Goal: Task Accomplishment & Management: Manage account settings

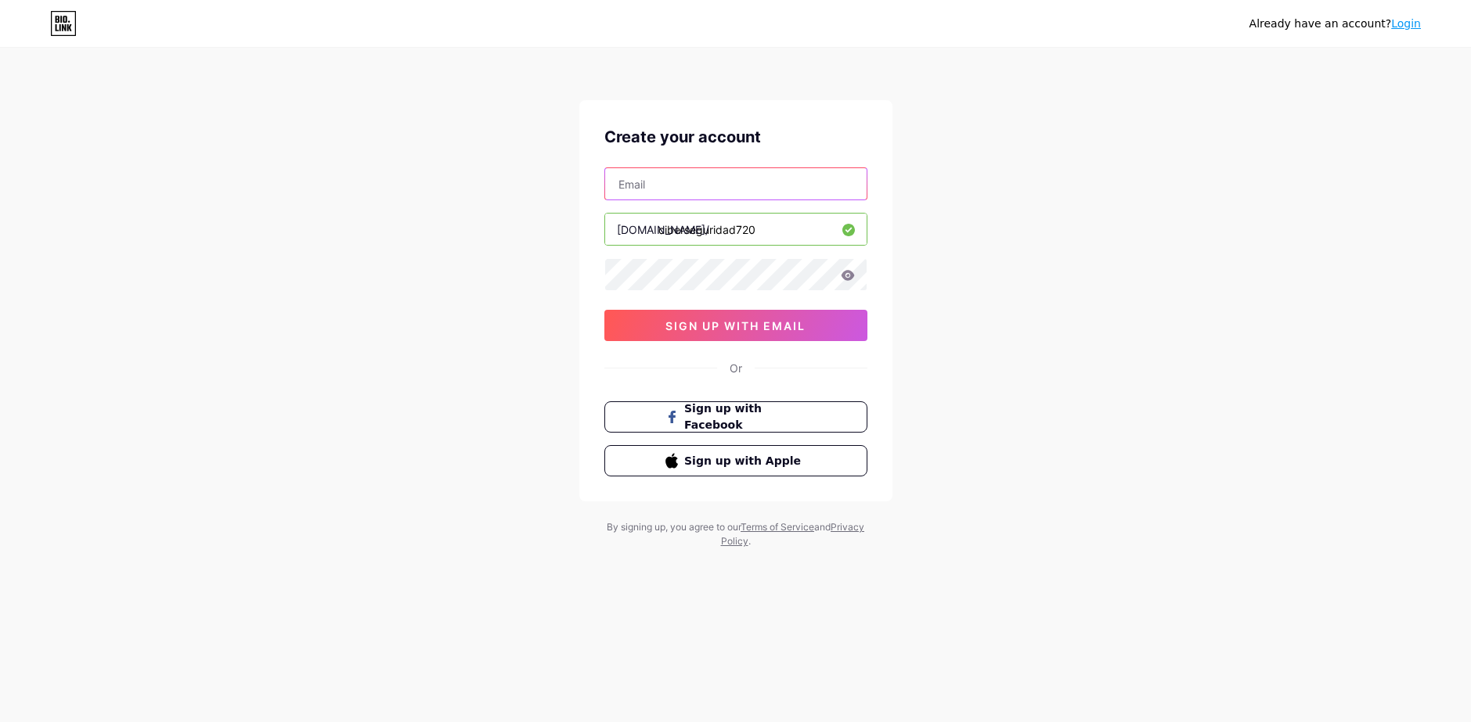
click at [711, 196] on input "text" at bounding box center [735, 183] width 261 height 31
click at [711, 182] on input "text" at bounding box center [735, 183] width 261 height 31
type input "c"
click at [673, 192] on input "sci" at bounding box center [735, 183] width 261 height 31
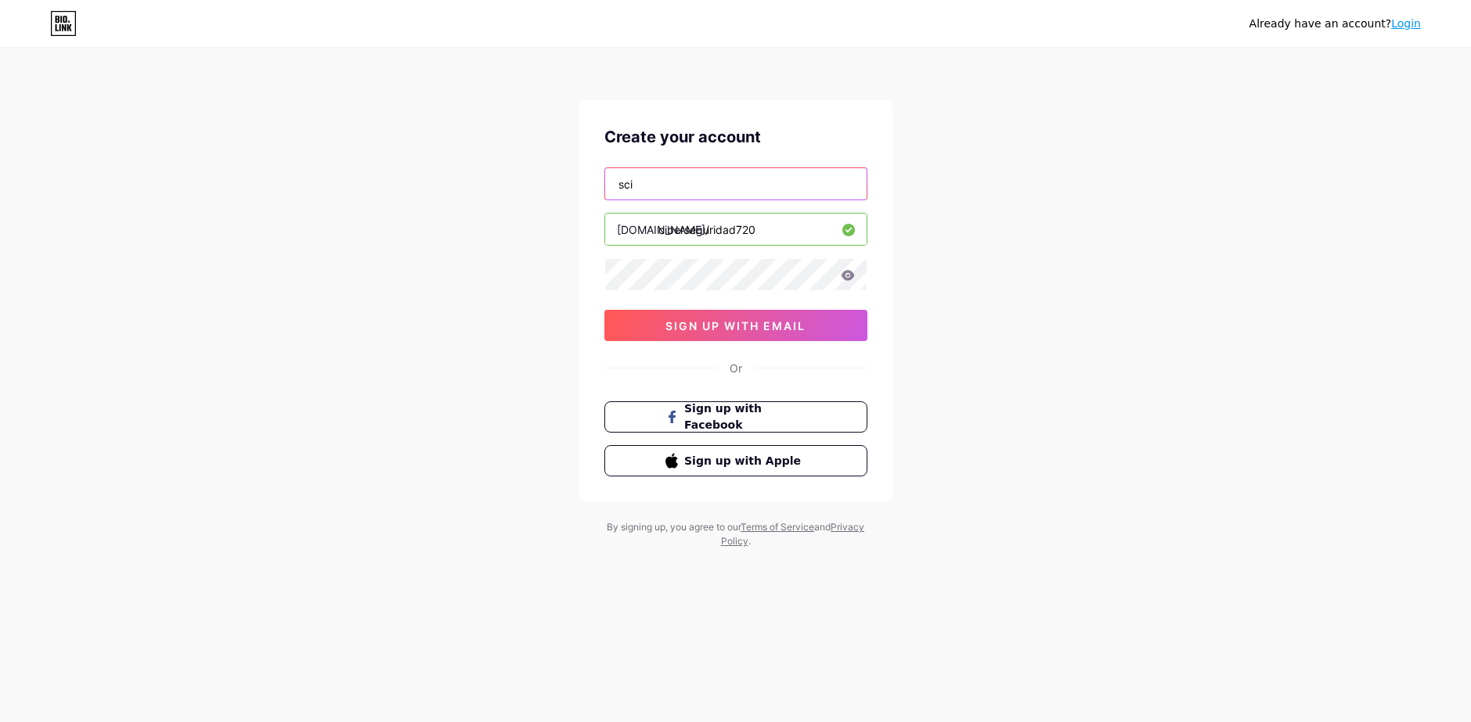
click at [673, 192] on input "sci" at bounding box center [735, 183] width 261 height 31
click at [729, 193] on input "social" at bounding box center [735, 183] width 261 height 31
paste input "[EMAIL_ADDRESS][DOMAIN_NAME]"
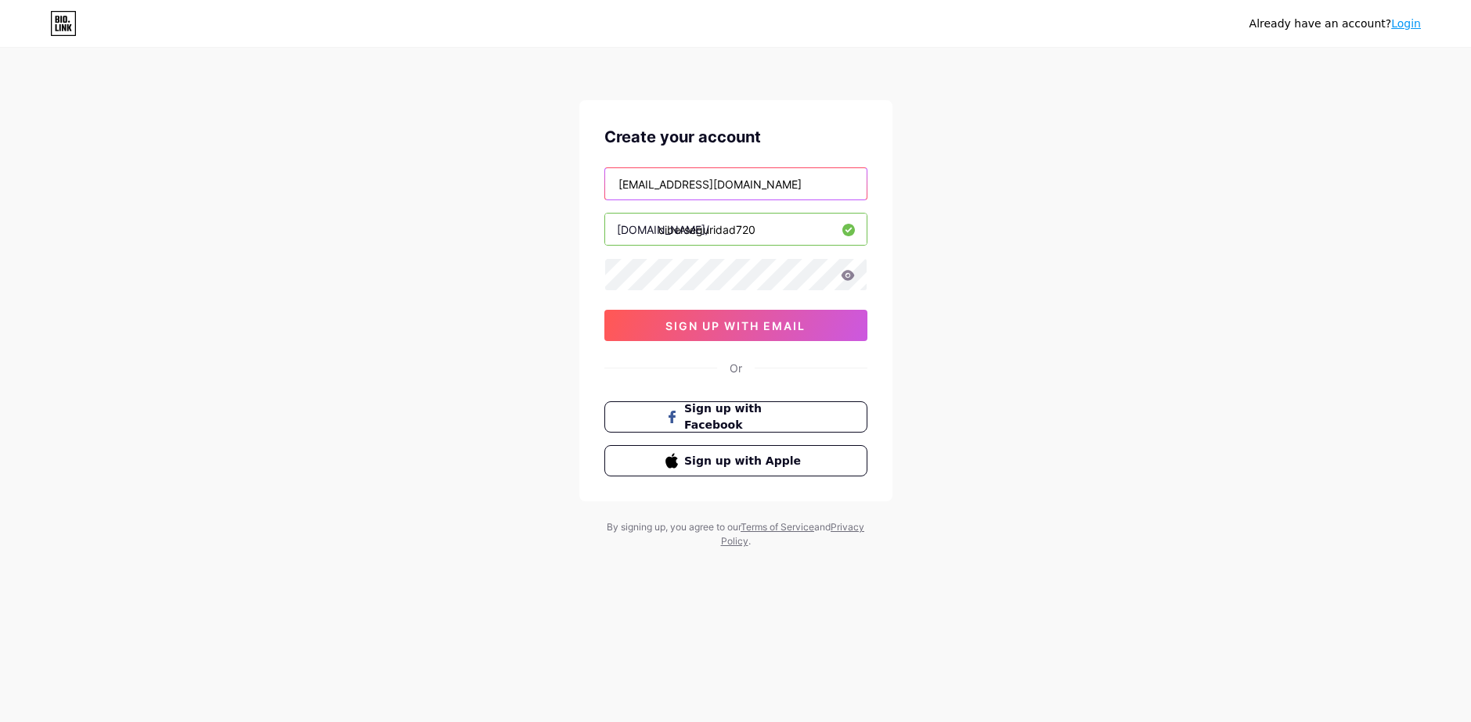
type input "[EMAIL_ADDRESS][DOMAIN_NAME]"
click at [842, 272] on icon at bounding box center [848, 275] width 14 height 11
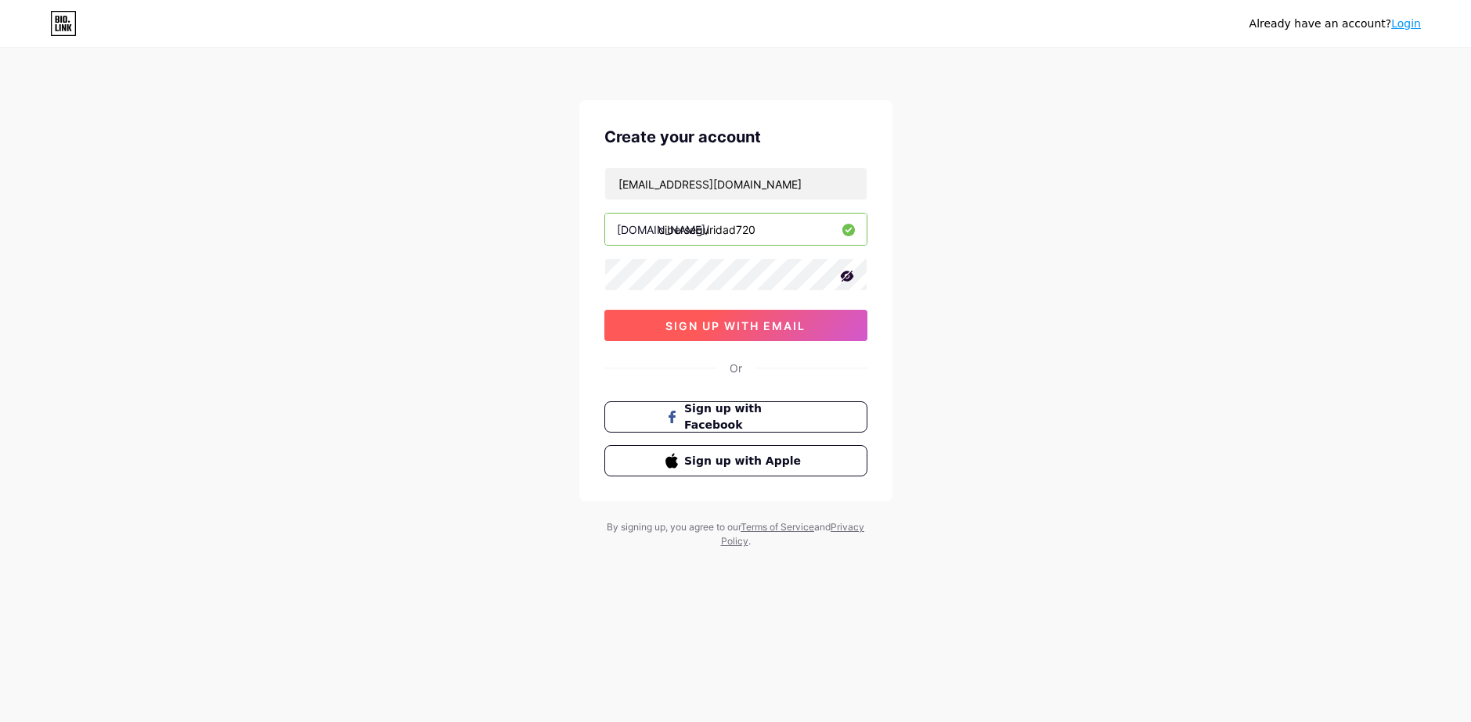
click at [812, 330] on button "sign up with email" at bounding box center [735, 325] width 263 height 31
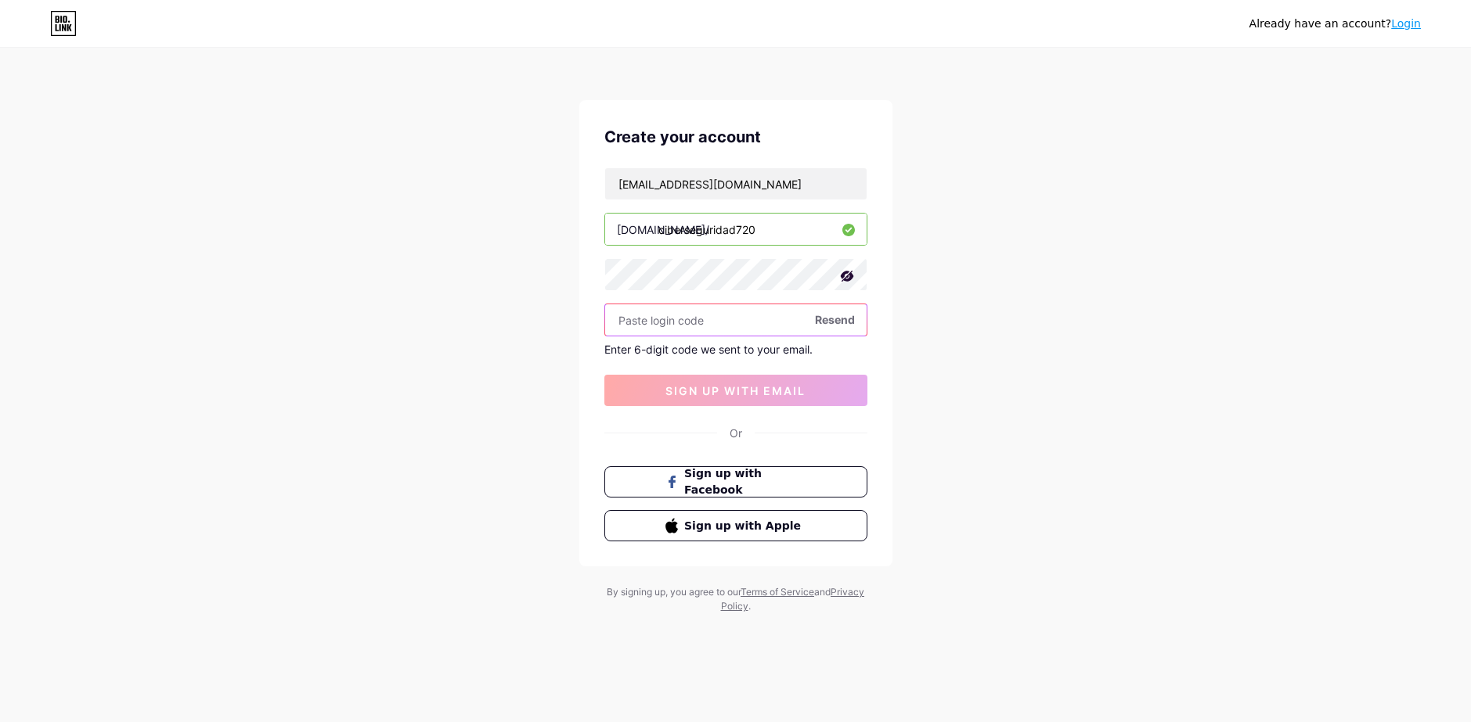
click at [765, 320] on input "text" at bounding box center [735, 319] width 261 height 31
paste input "313365"
type input "313365"
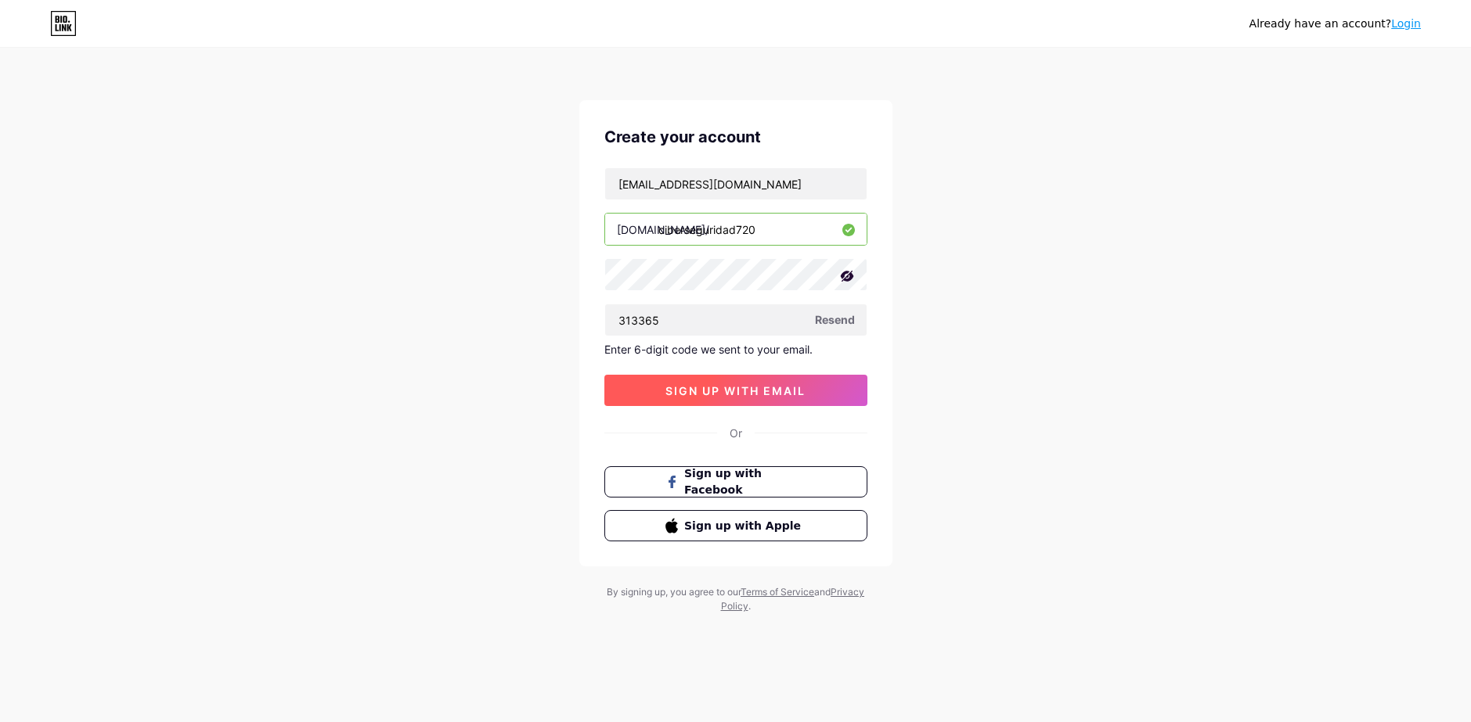
click at [793, 391] on span "sign up with email" at bounding box center [735, 390] width 140 height 13
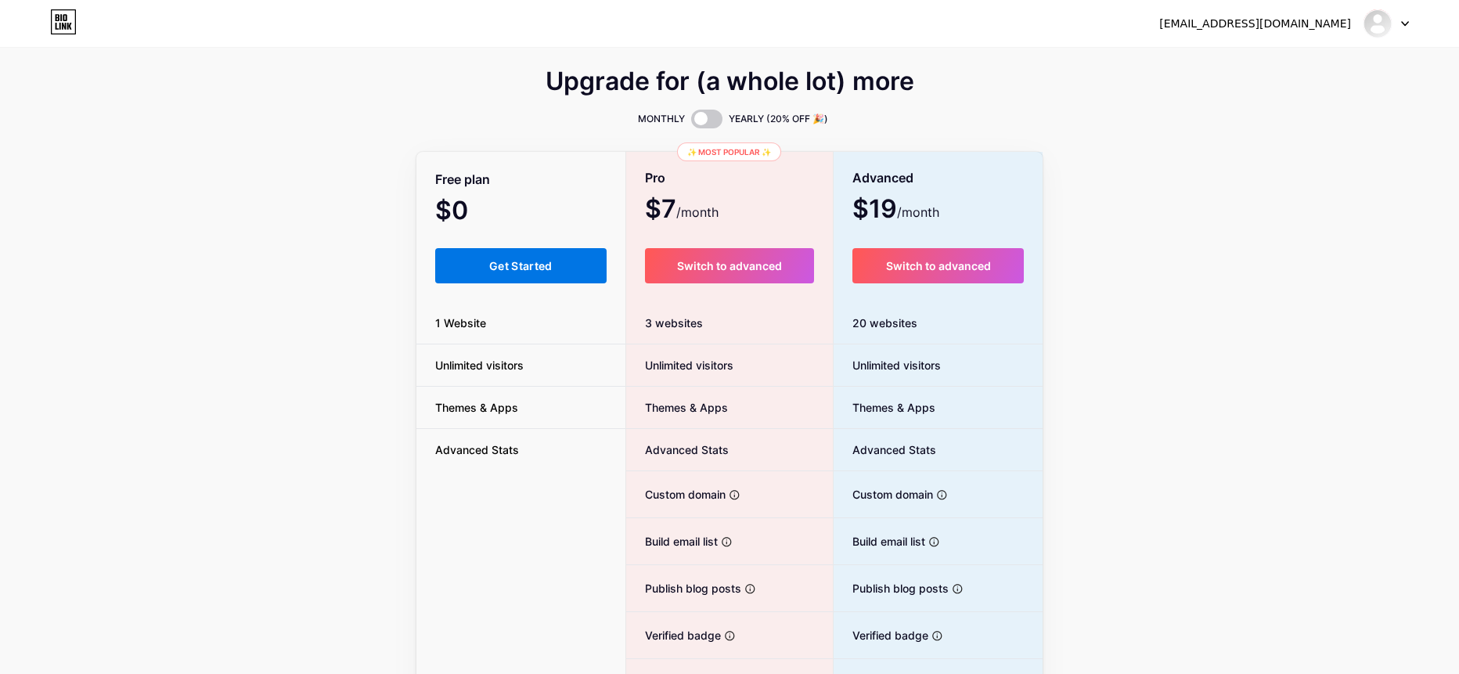
click at [520, 265] on span "Get Started" at bounding box center [520, 265] width 63 height 13
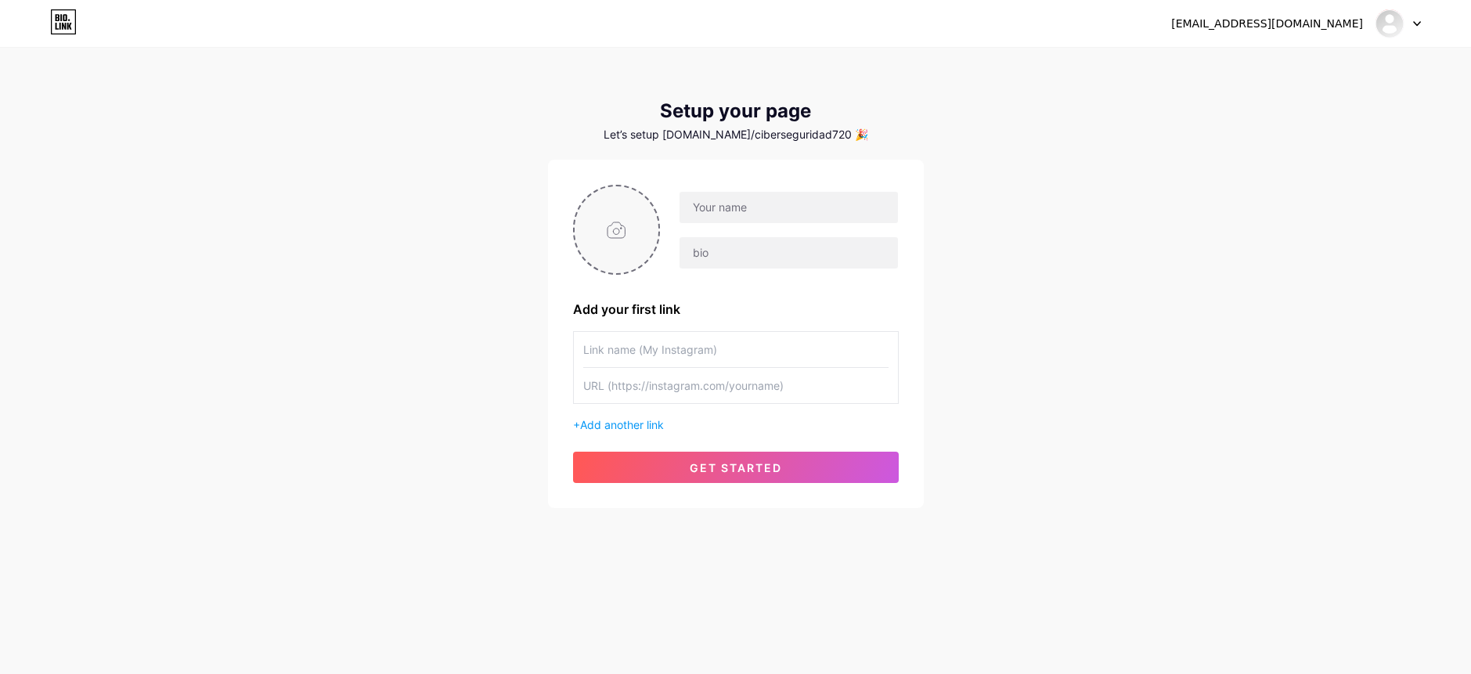
click at [588, 229] on input "file" at bounding box center [616, 229] width 85 height 87
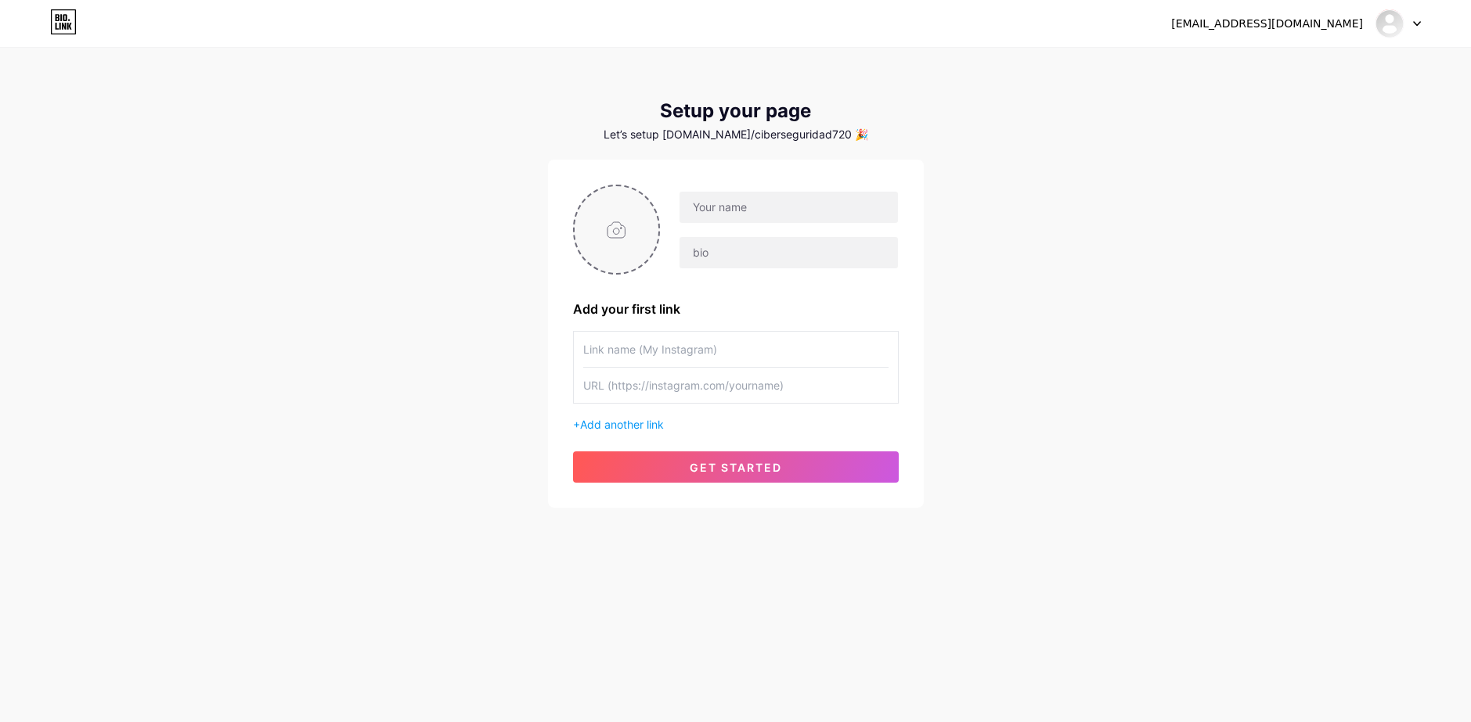
type input "C:\fakepath\Imagen de WhatsApp [DATE] a las 08.46.35_78042afb.jpg"
click at [730, 198] on input "text" at bounding box center [788, 207] width 218 height 31
type input "Ciberseguridad720"
click at [757, 344] on input "text" at bounding box center [735, 349] width 305 height 35
click at [689, 383] on input "text" at bounding box center [735, 385] width 305 height 35
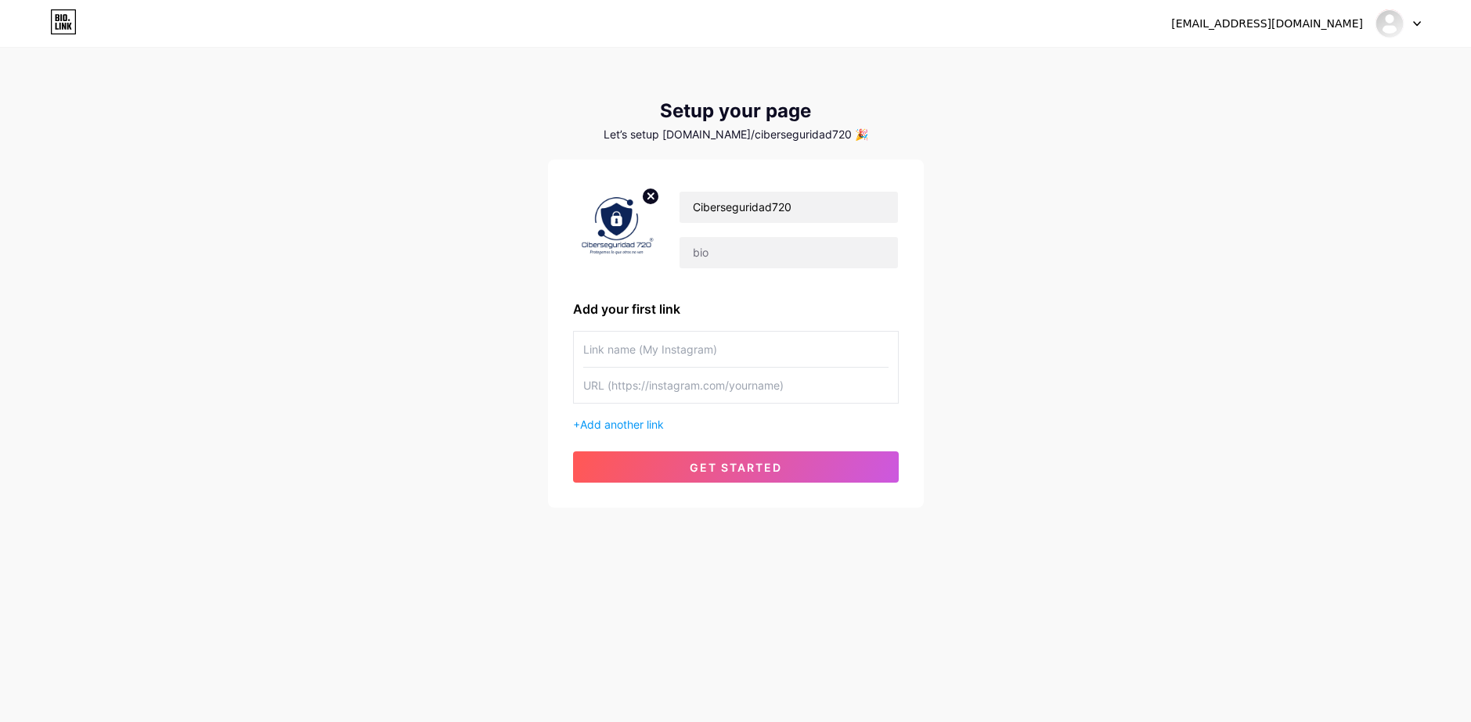
click at [712, 358] on input "text" at bounding box center [735, 349] width 305 height 35
click at [809, 249] on input "text" at bounding box center [788, 252] width 218 height 31
type input "Protegemos lo que otros no ven!"
click at [588, 358] on input "text" at bounding box center [735, 349] width 305 height 35
type input "ciberseguridad720"
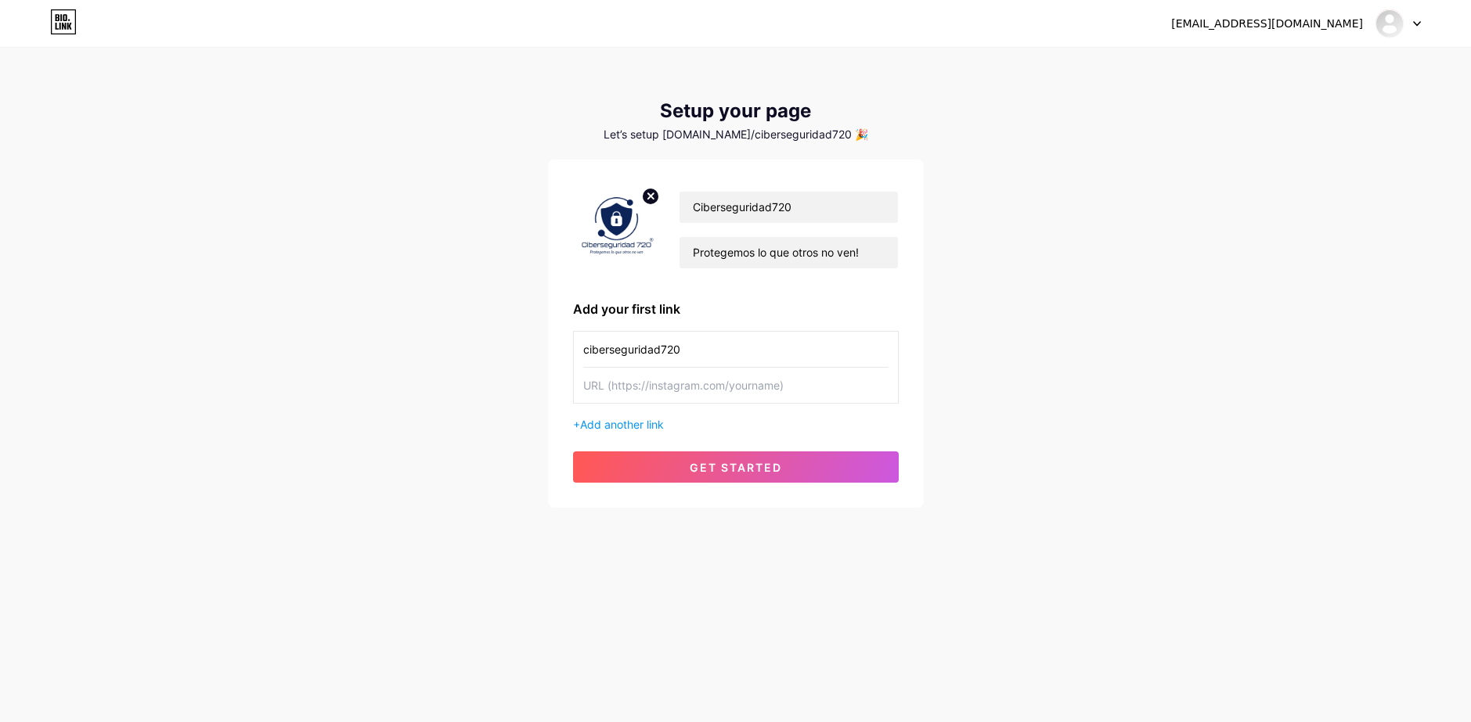
click at [1221, 334] on div "[EMAIL_ADDRESS][DOMAIN_NAME] Dashboard Logout Setup your page Let’s setup [DOMA…" at bounding box center [735, 279] width 1471 height 558
click at [834, 381] on input "text" at bounding box center [735, 385] width 305 height 35
paste input "[URL][DOMAIN_NAME]"
type input "[URL][DOMAIN_NAME]"
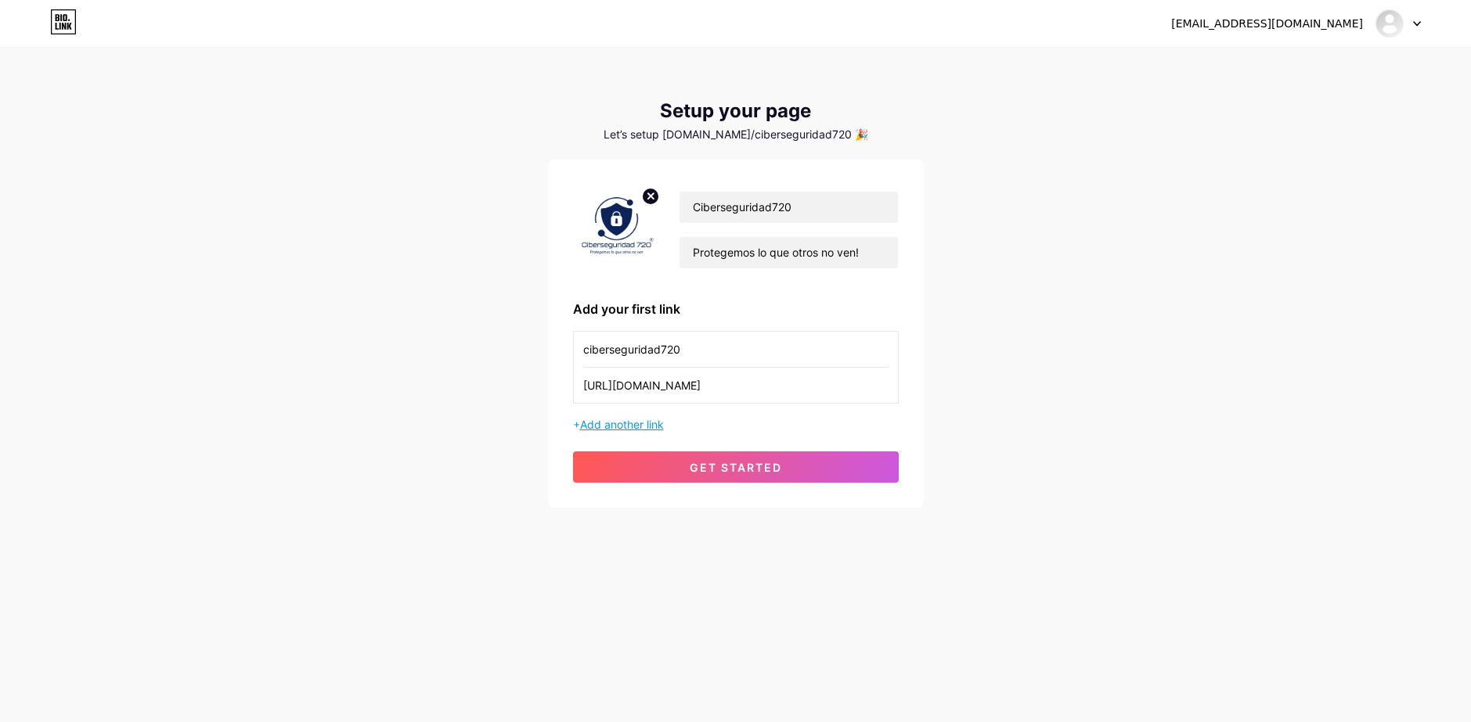
click at [657, 424] on span "Add another link" at bounding box center [622, 424] width 84 height 13
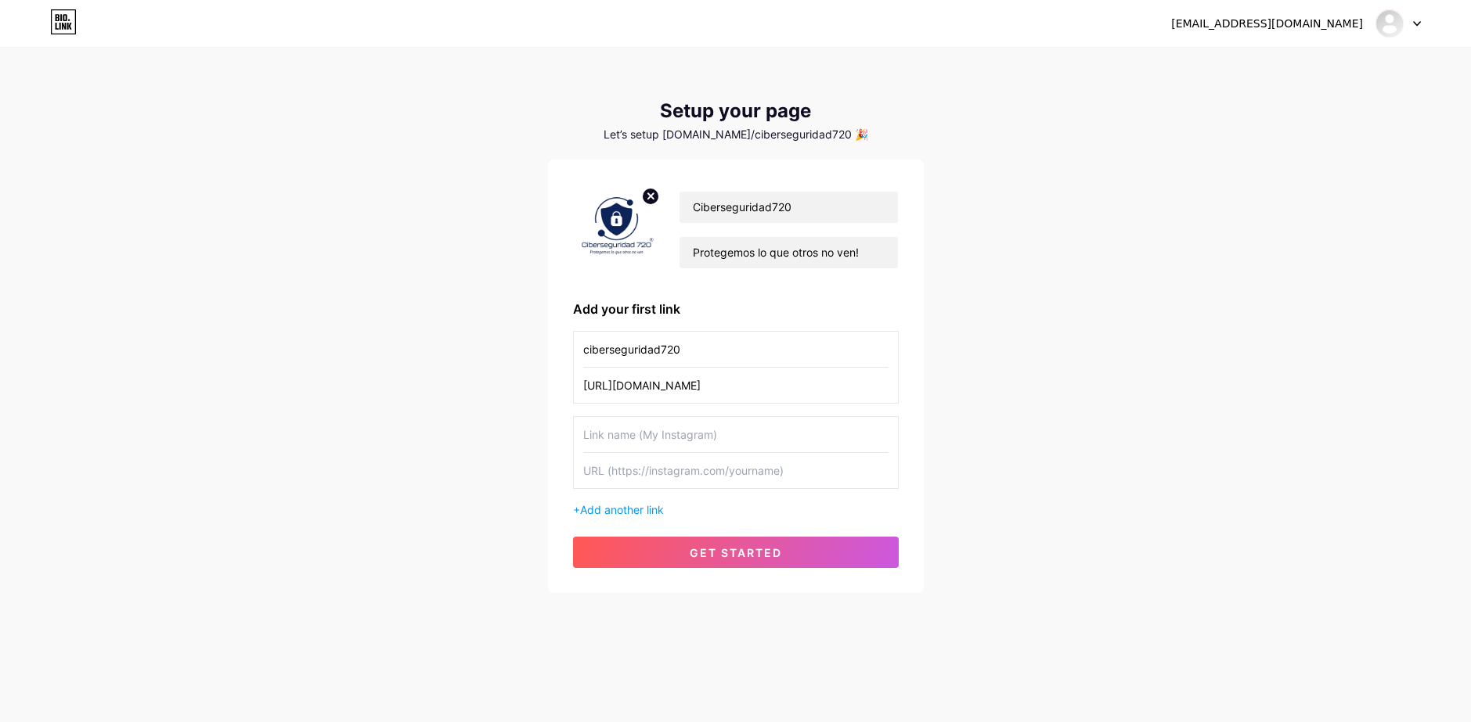
click at [699, 427] on input "text" at bounding box center [735, 434] width 305 height 35
click at [729, 427] on input "text" at bounding box center [735, 434] width 305 height 35
drag, startPoint x: 492, startPoint y: 358, endPoint x: 529, endPoint y: 351, distance: 38.1
click at [507, 355] on div "[EMAIL_ADDRESS][DOMAIN_NAME] Dashboard Logout Setup your page Let’s setup [DOMA…" at bounding box center [735, 321] width 1471 height 643
click at [592, 347] on input "ciberseguridad720" at bounding box center [735, 349] width 305 height 35
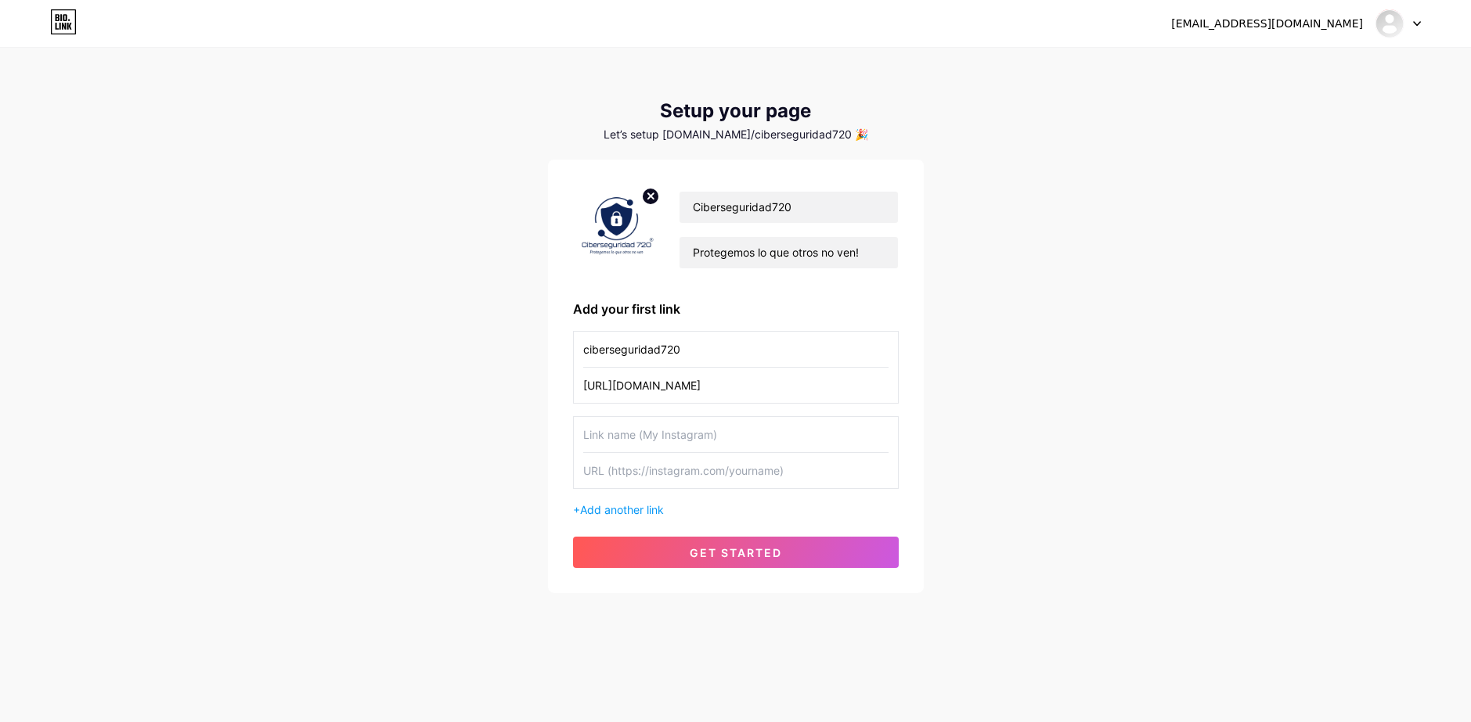
click at [592, 347] on input "ciberseguridad720" at bounding box center [735, 349] width 305 height 35
type input "Instagram"
click at [729, 546] on span "get started" at bounding box center [736, 552] width 92 height 13
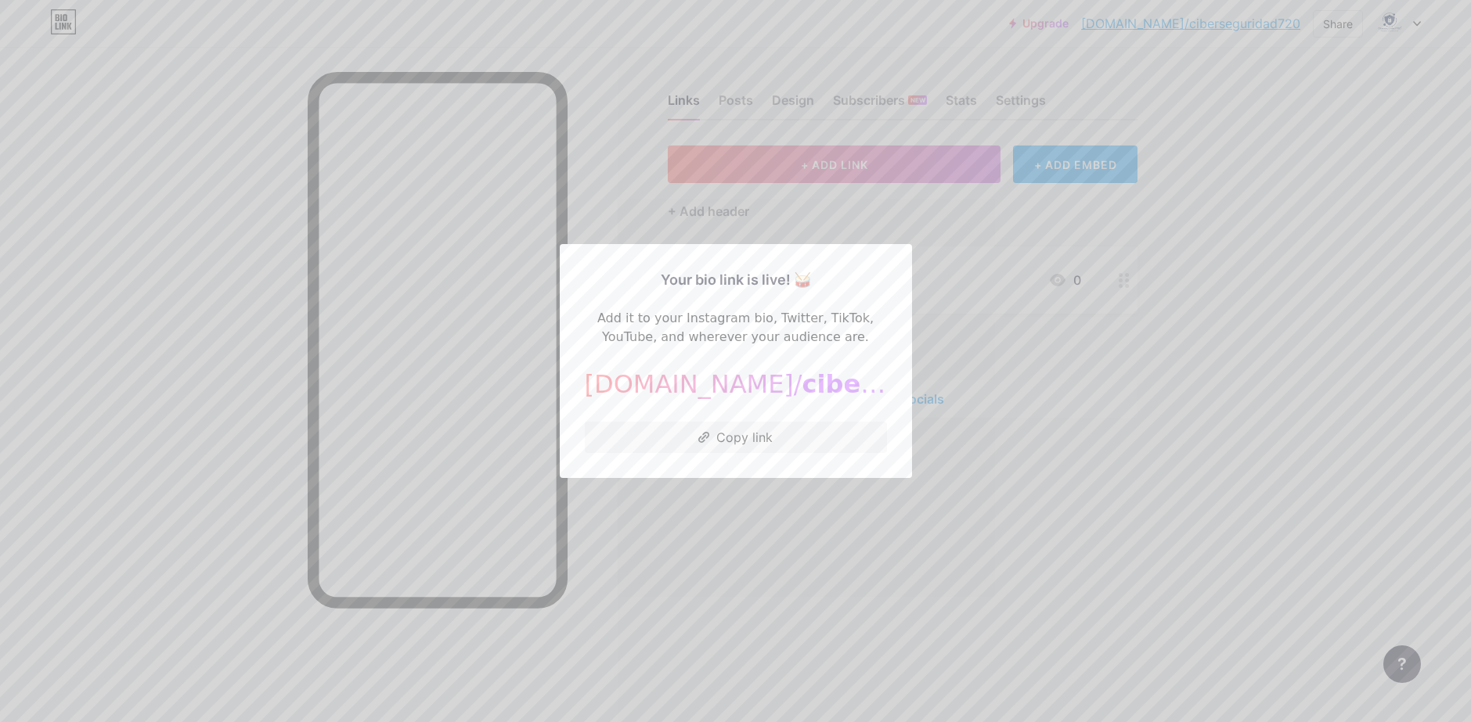
click at [792, 516] on div at bounding box center [735, 361] width 1471 height 722
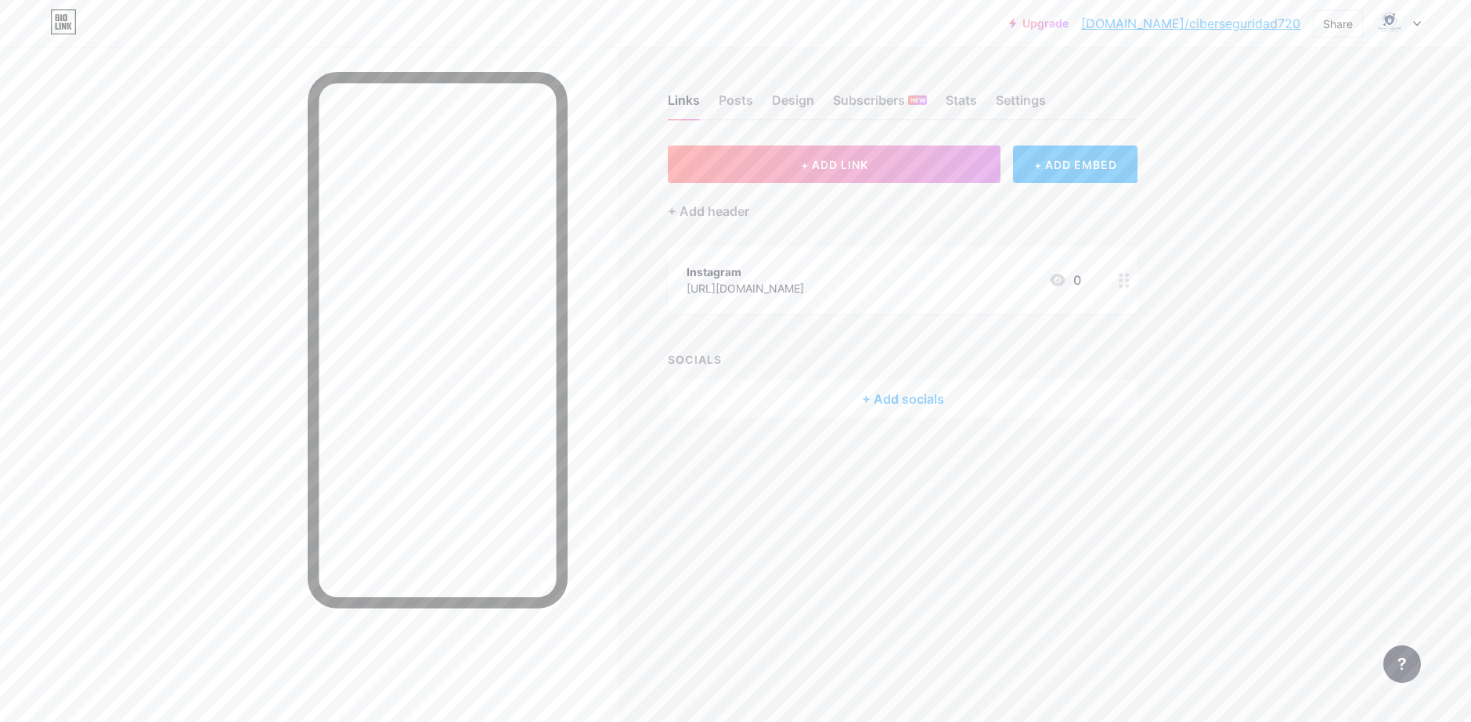
click at [848, 386] on div "+ Add socials" at bounding box center [903, 399] width 470 height 38
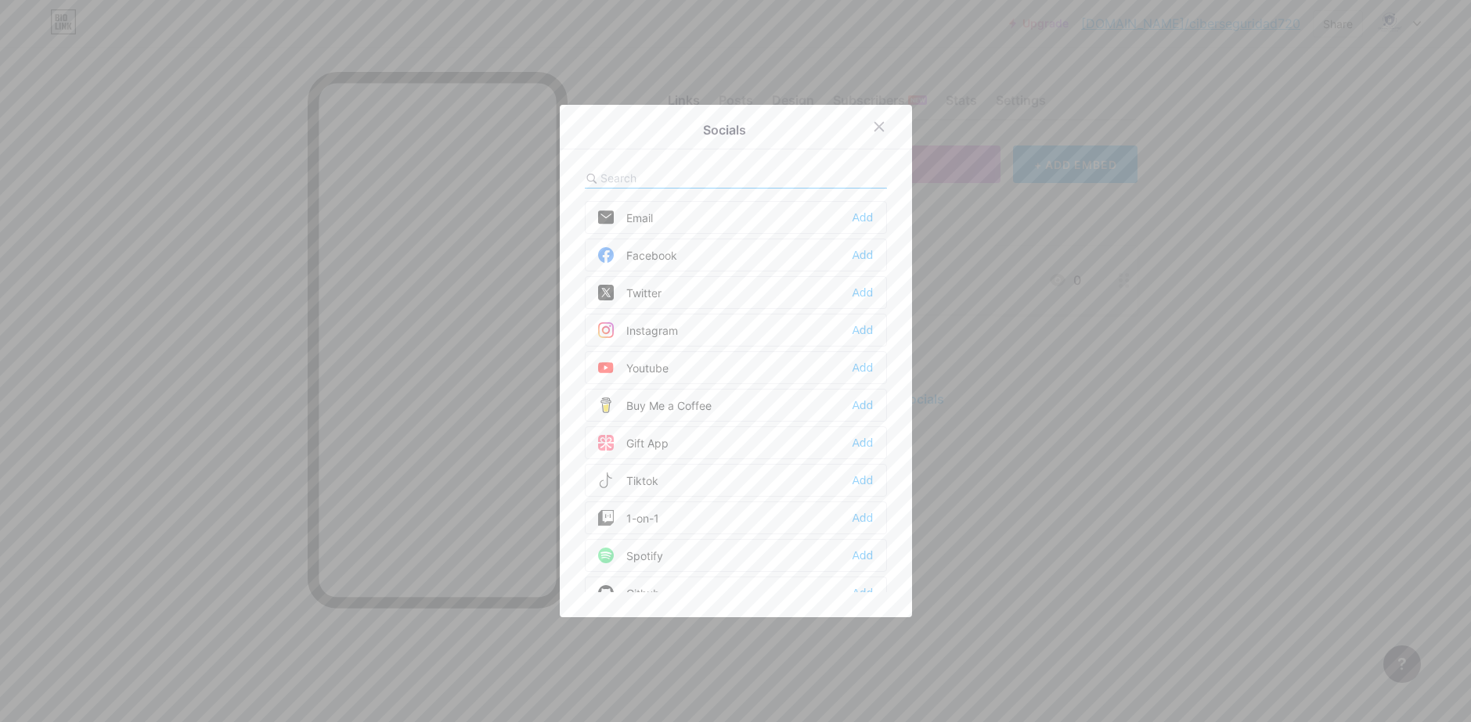
click at [669, 251] on div "Facebook" at bounding box center [637, 255] width 79 height 16
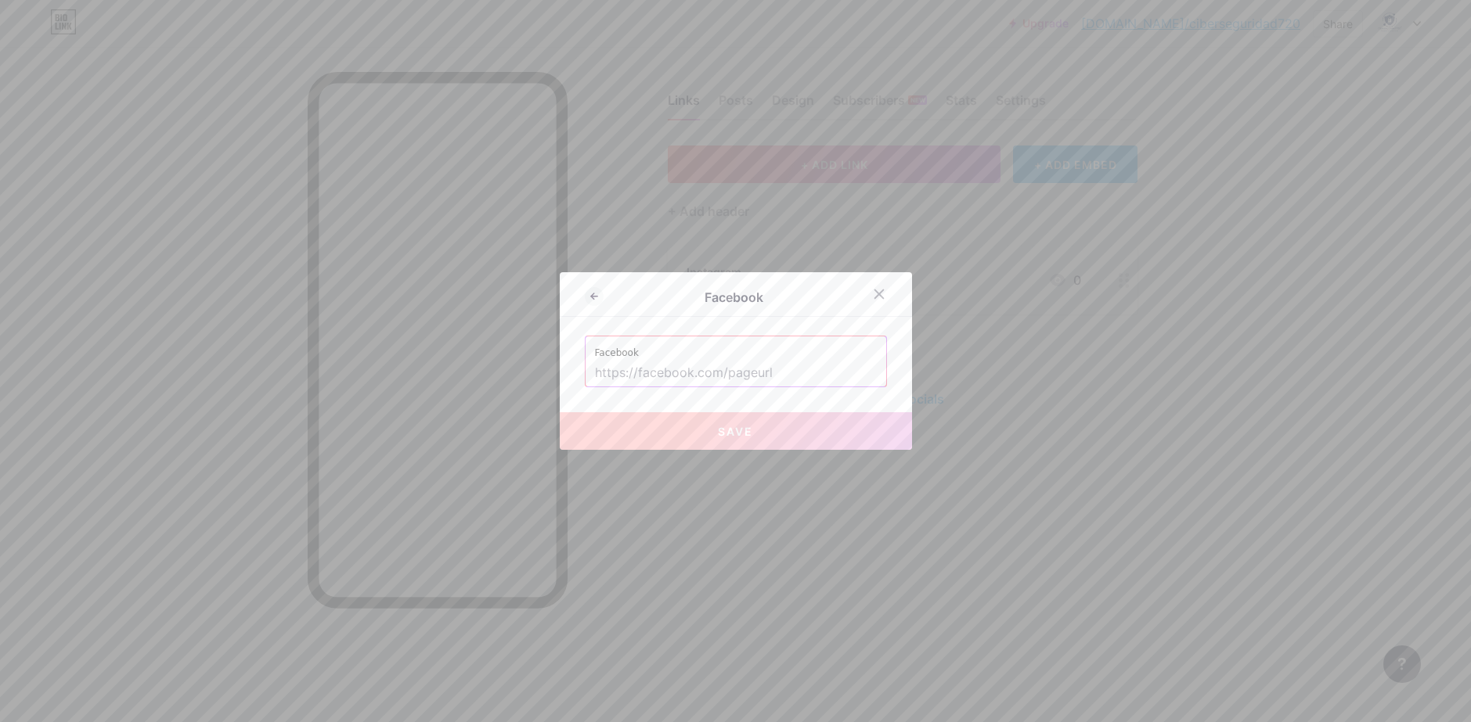
click at [747, 369] on input "text" at bounding box center [736, 373] width 282 height 27
paste input "[URL][DOMAIN_NAME]"
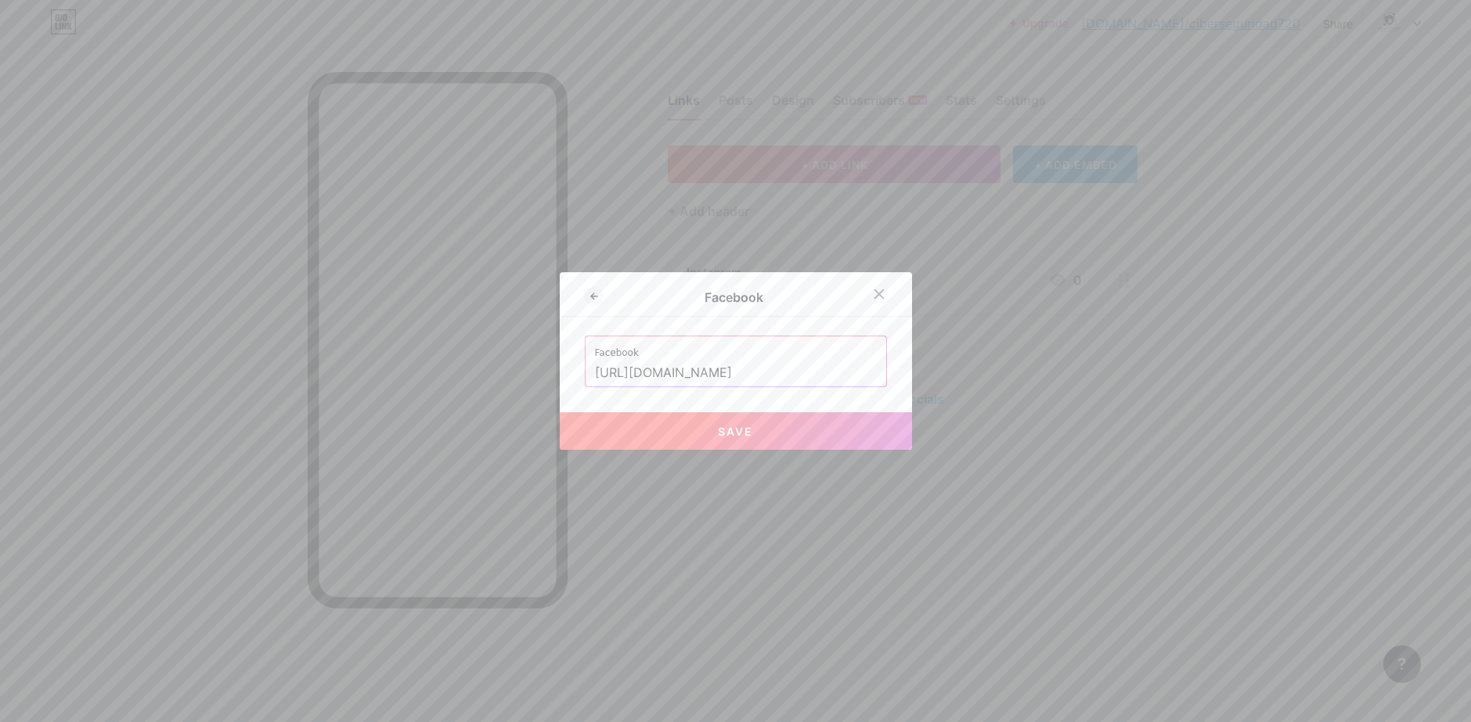
type input "[URL][DOMAIN_NAME]"
click at [744, 426] on span "Save" at bounding box center [735, 431] width 35 height 13
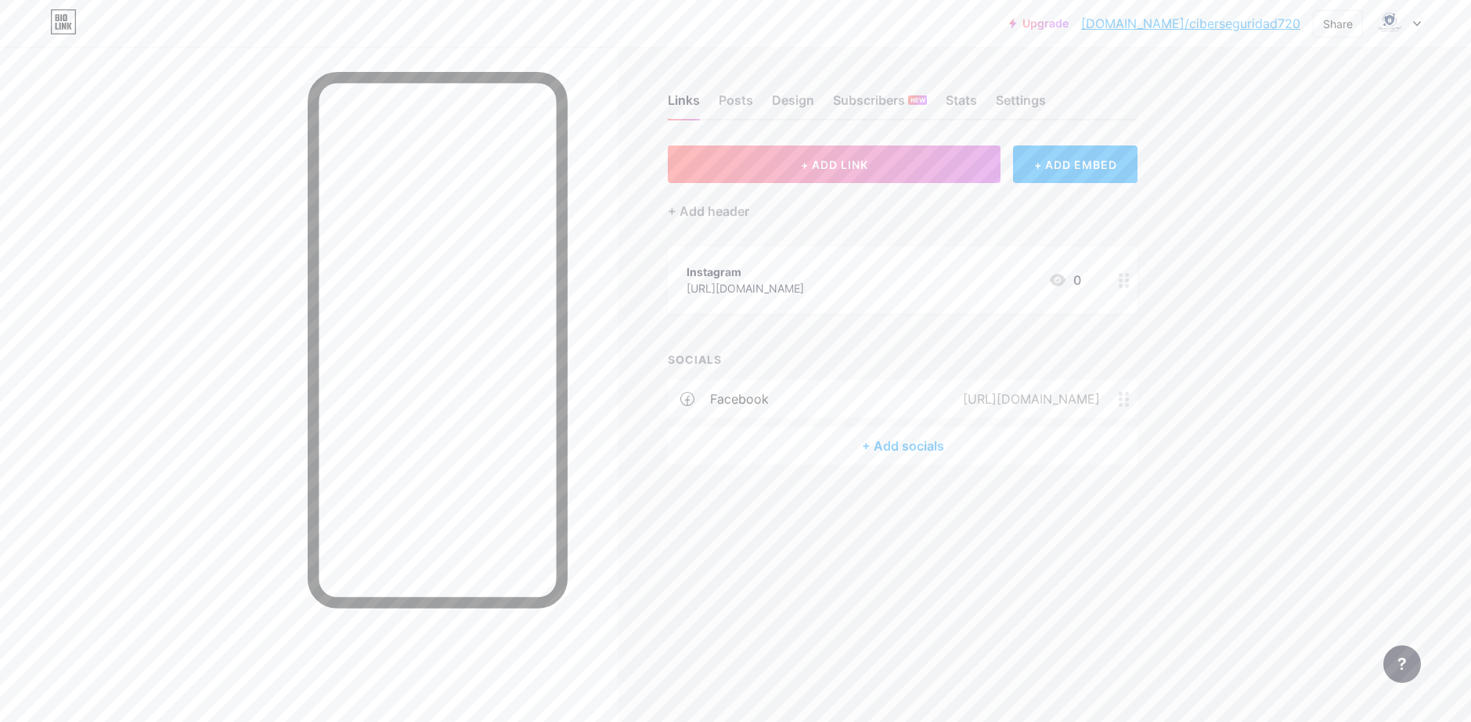
click at [801, 282] on div "[URL][DOMAIN_NAME]" at bounding box center [744, 288] width 117 height 16
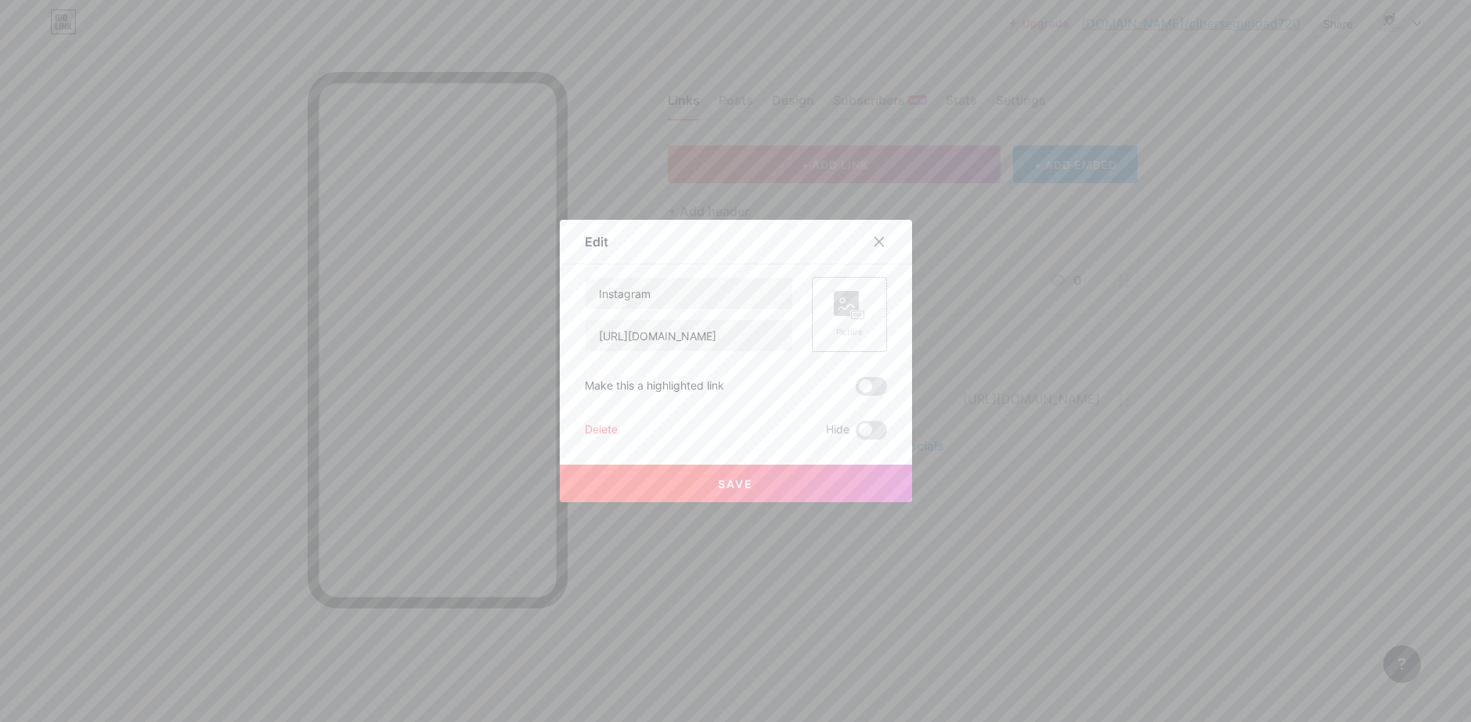
click at [861, 318] on div "Picture" at bounding box center [849, 314] width 75 height 75
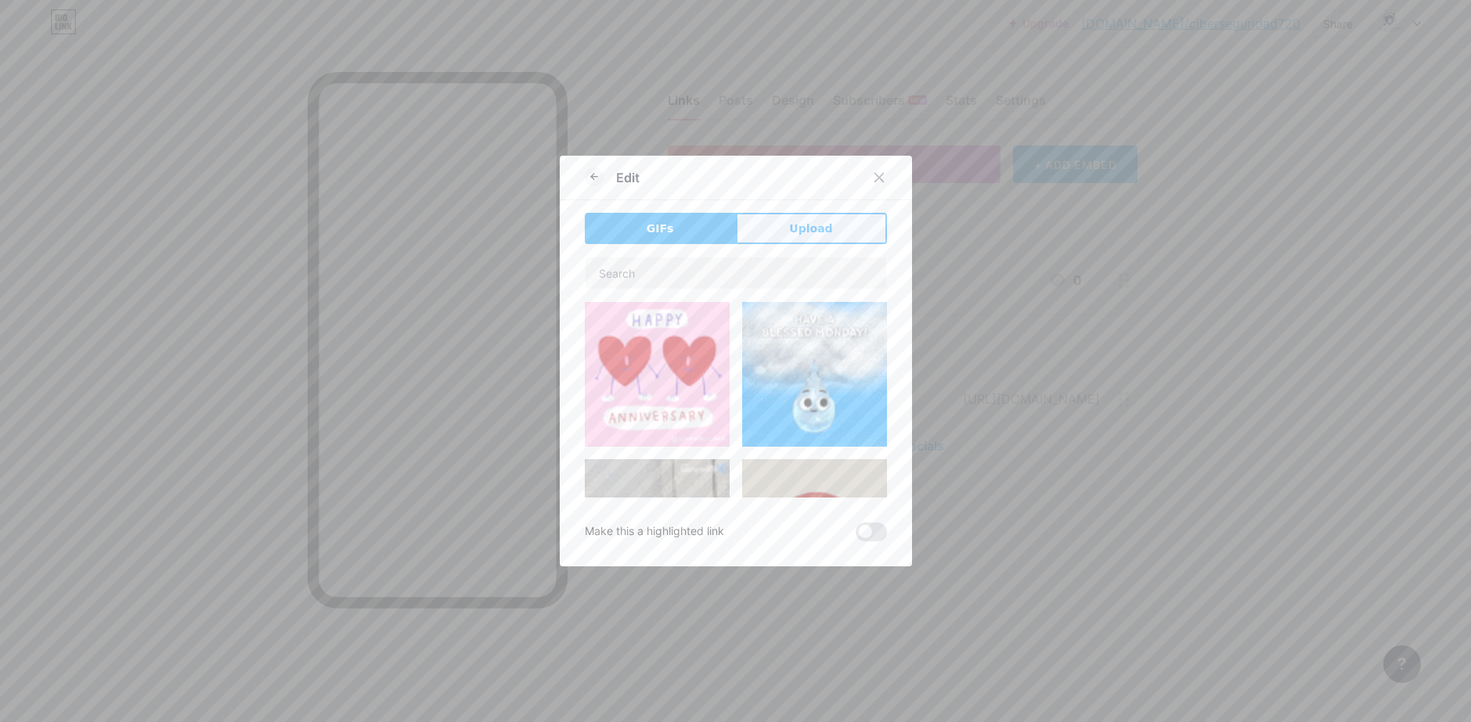
click at [806, 229] on span "Upload" at bounding box center [810, 229] width 43 height 16
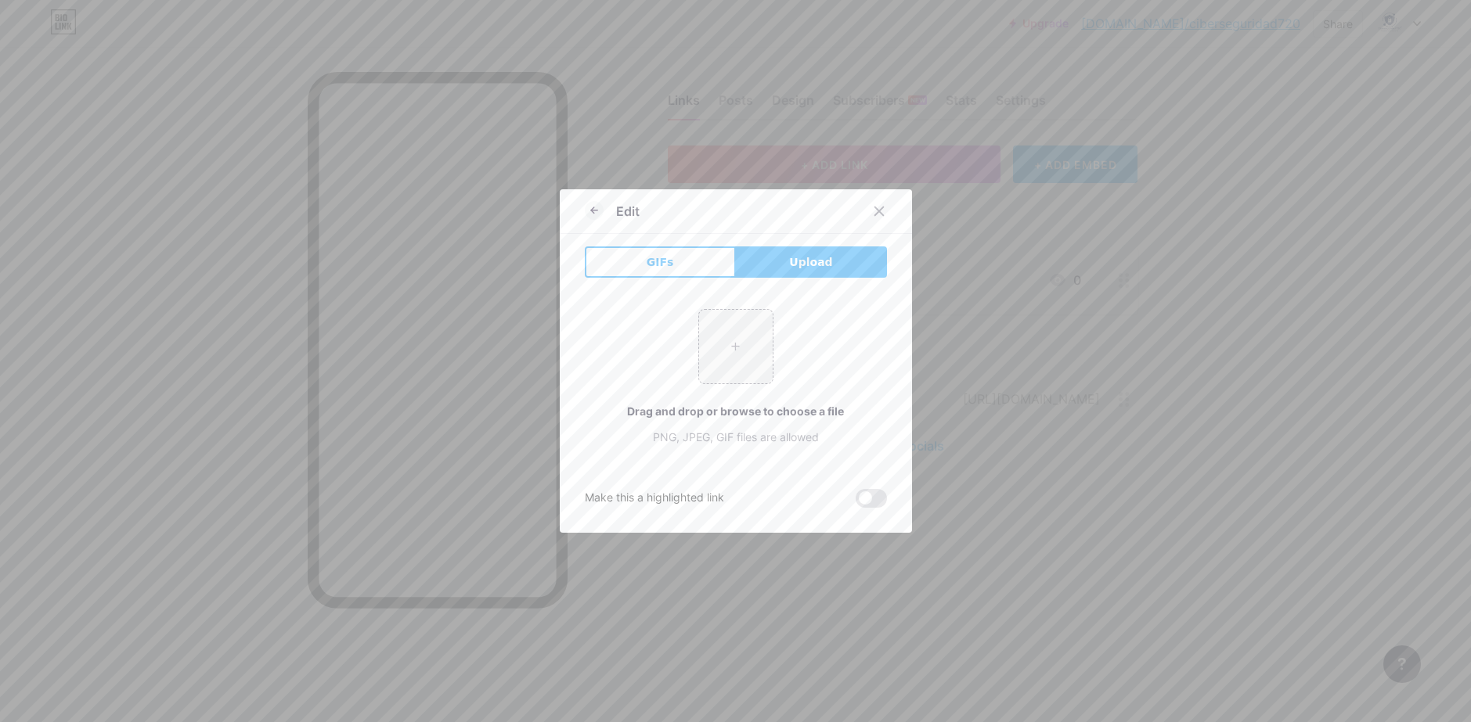
click at [664, 244] on div "Edit GIFs Upload Content YouTube Play YouTube video without leaving your page. …" at bounding box center [736, 361] width 352 height 344
click at [655, 255] on span "GIFs" at bounding box center [659, 262] width 27 height 16
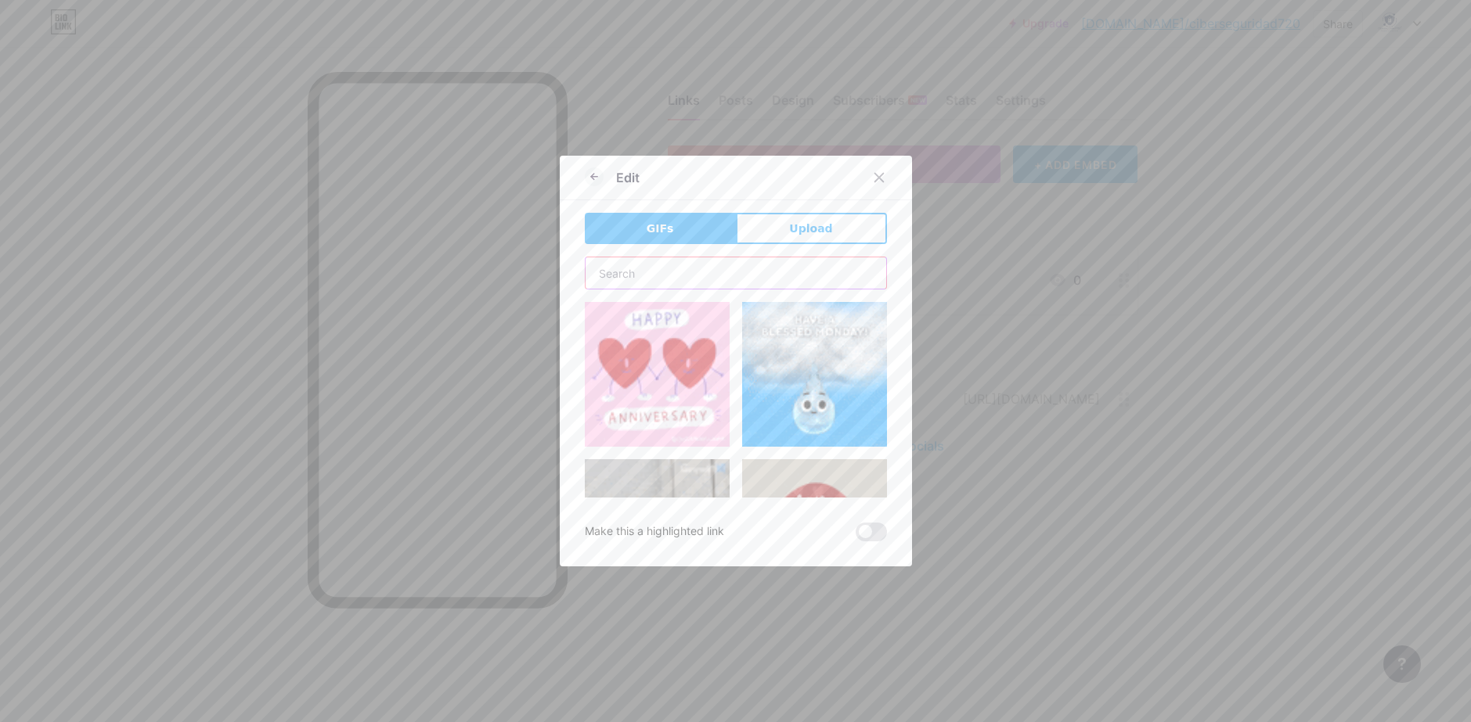
click at [667, 280] on input "text" at bounding box center [735, 273] width 301 height 31
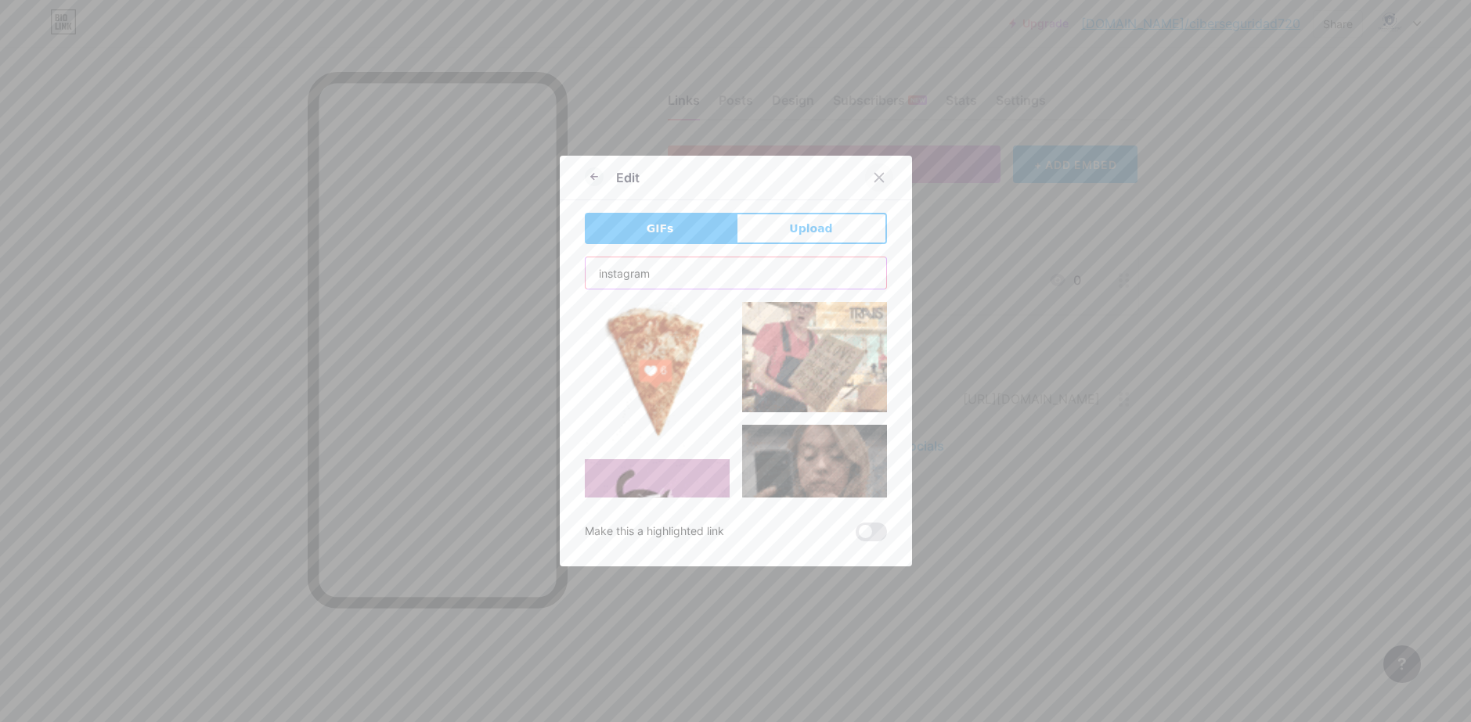
type input "instagram"
click at [880, 176] on div at bounding box center [879, 178] width 28 height 28
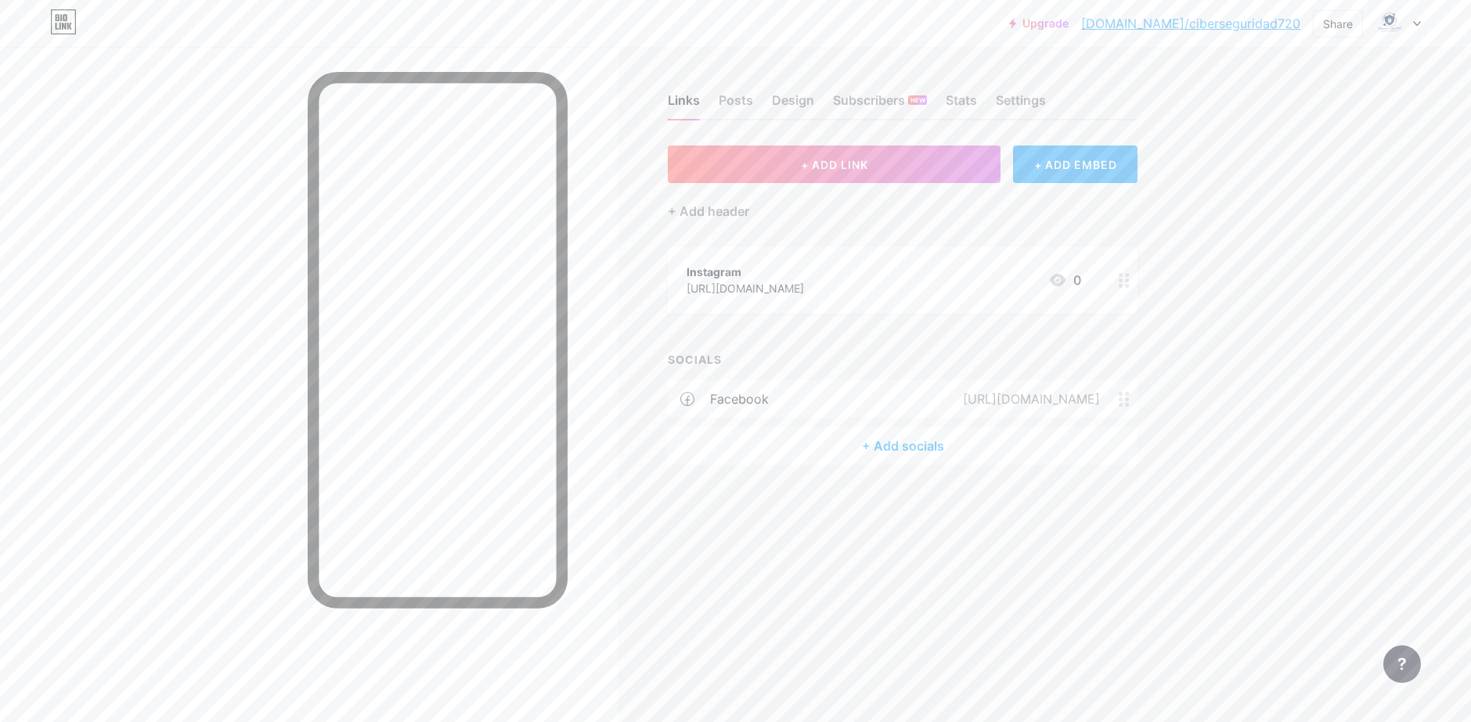
click at [1127, 282] on icon at bounding box center [1123, 280] width 11 height 15
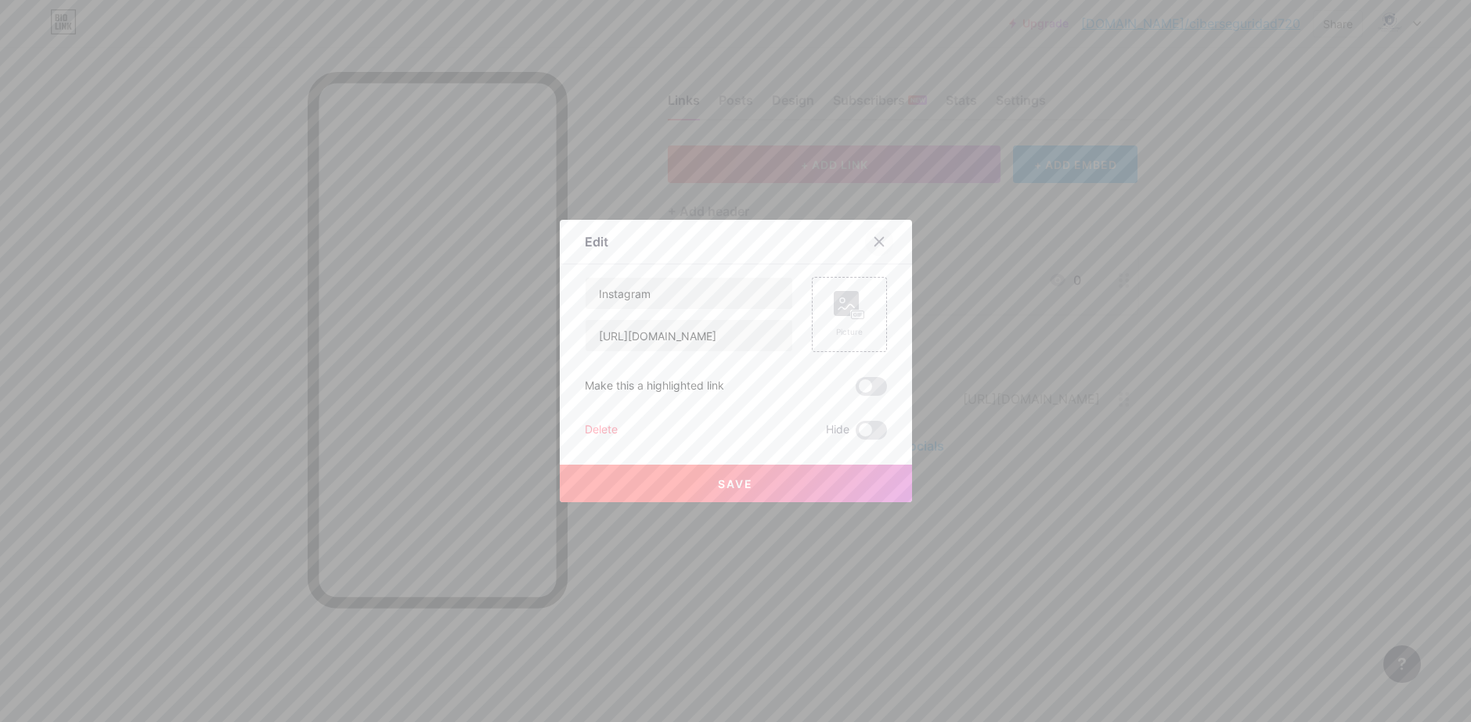
click at [880, 240] on div at bounding box center [879, 242] width 28 height 28
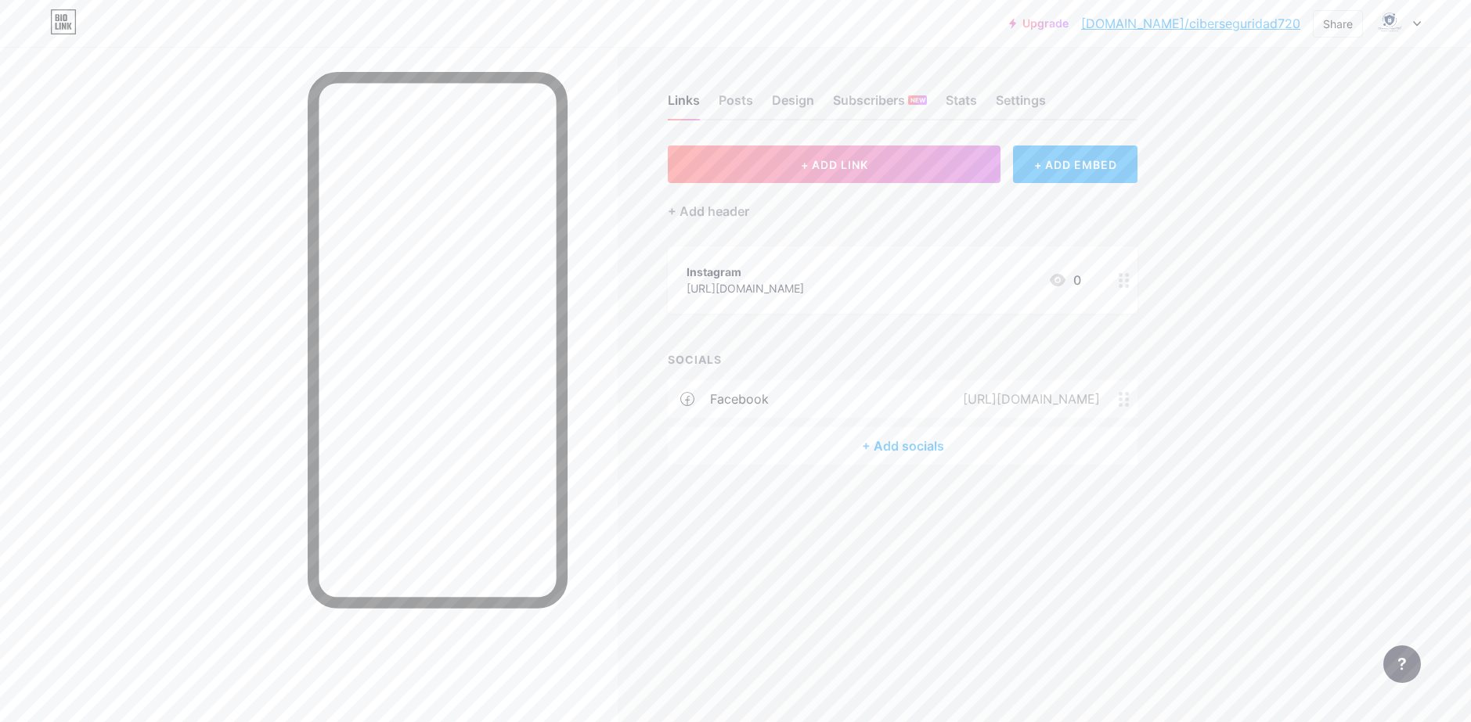
click at [773, 451] on div "+ Add socials" at bounding box center [903, 446] width 470 height 38
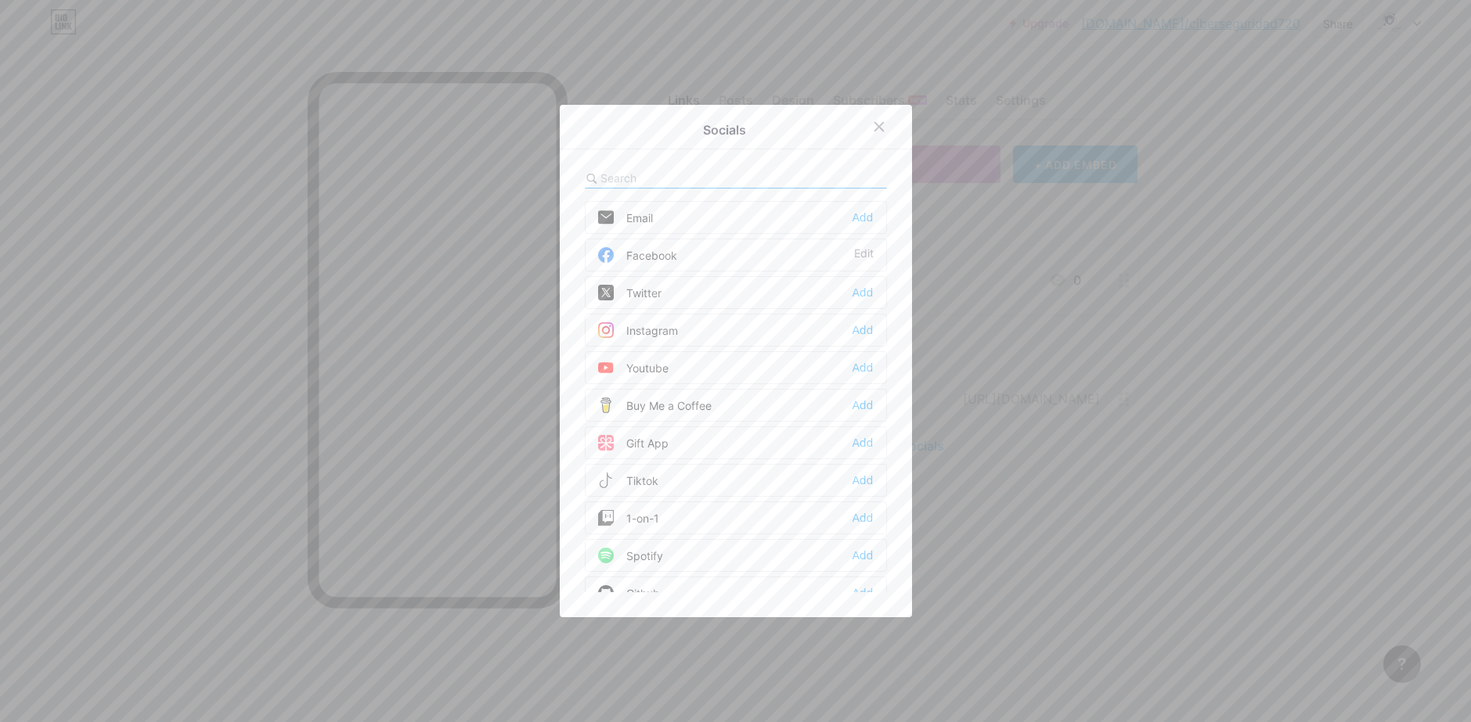
click at [690, 327] on div "Instagram Add" at bounding box center [736, 330] width 302 height 33
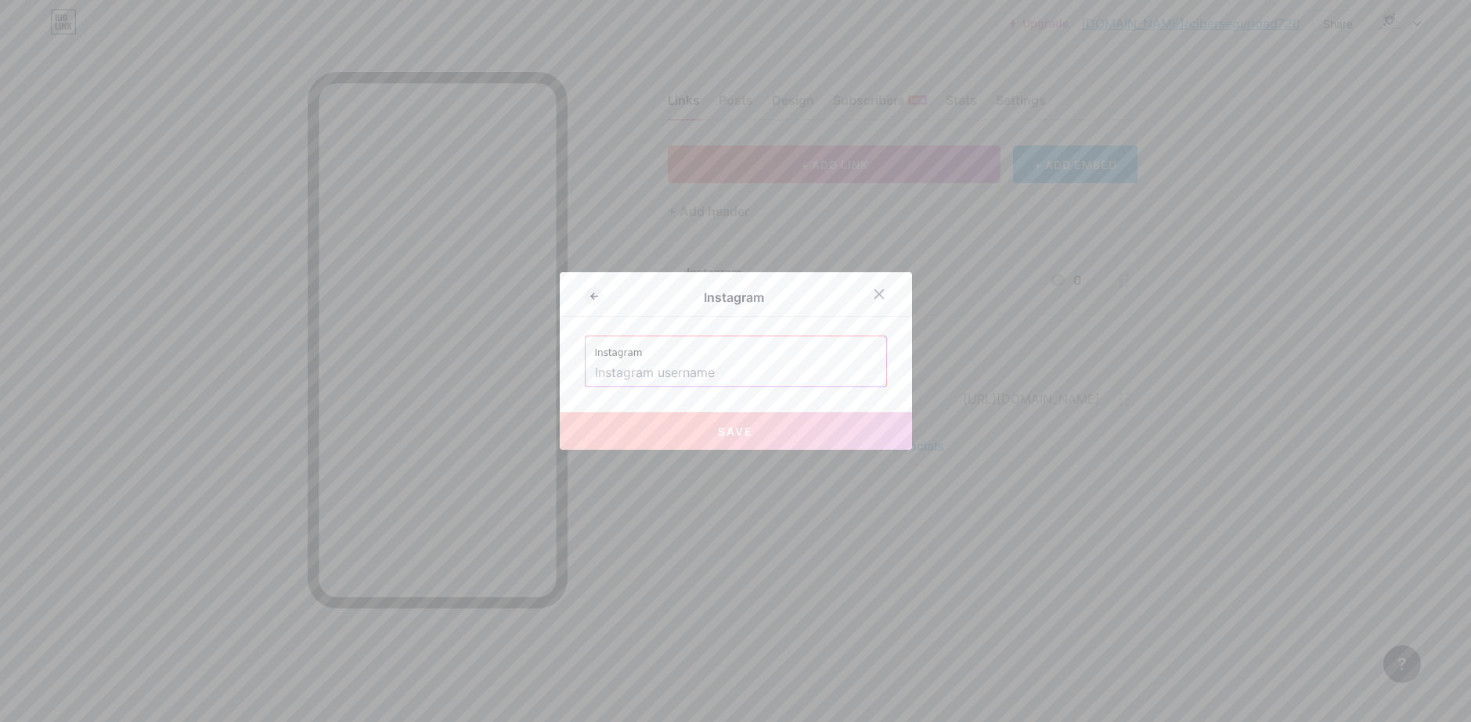
click at [690, 369] on input "text" at bounding box center [736, 373] width 282 height 27
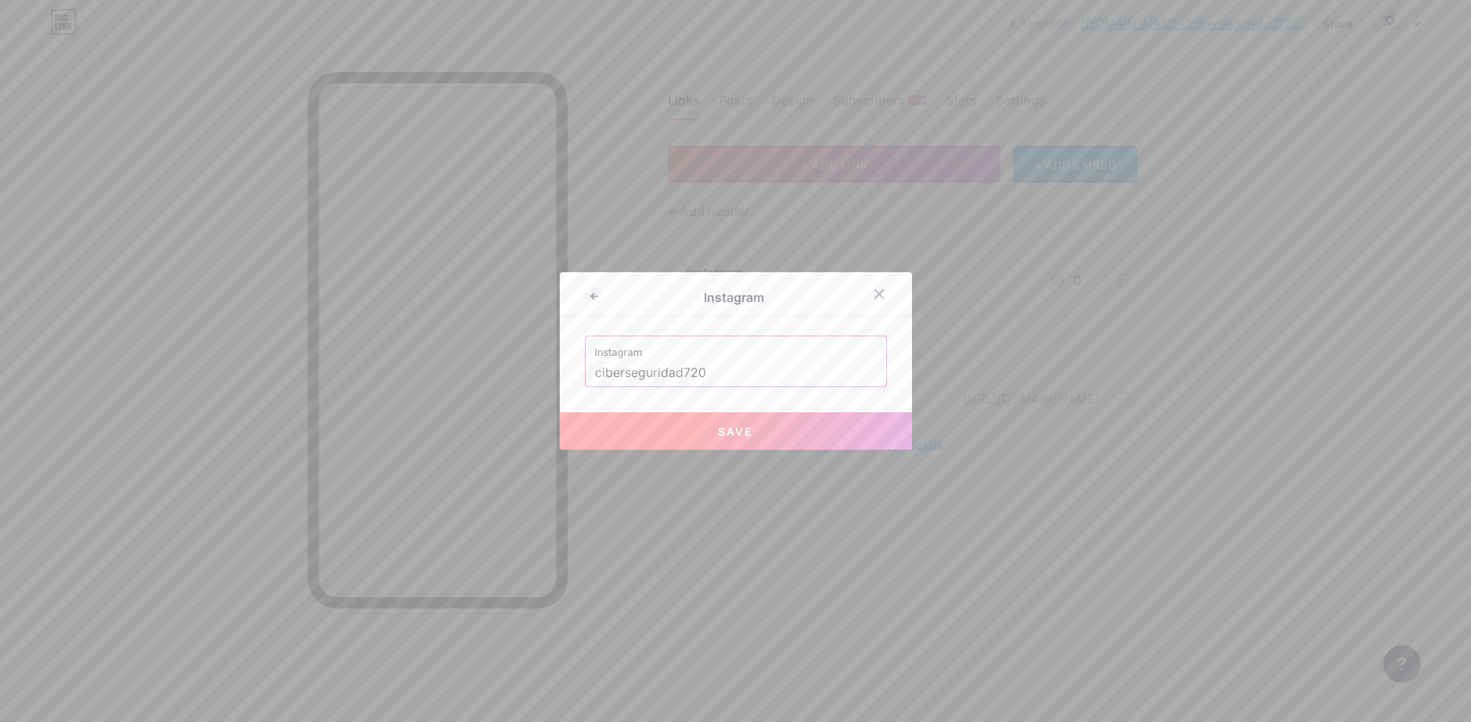
click at [809, 423] on button "Save" at bounding box center [736, 431] width 352 height 38
type input "[URL][DOMAIN_NAME]"
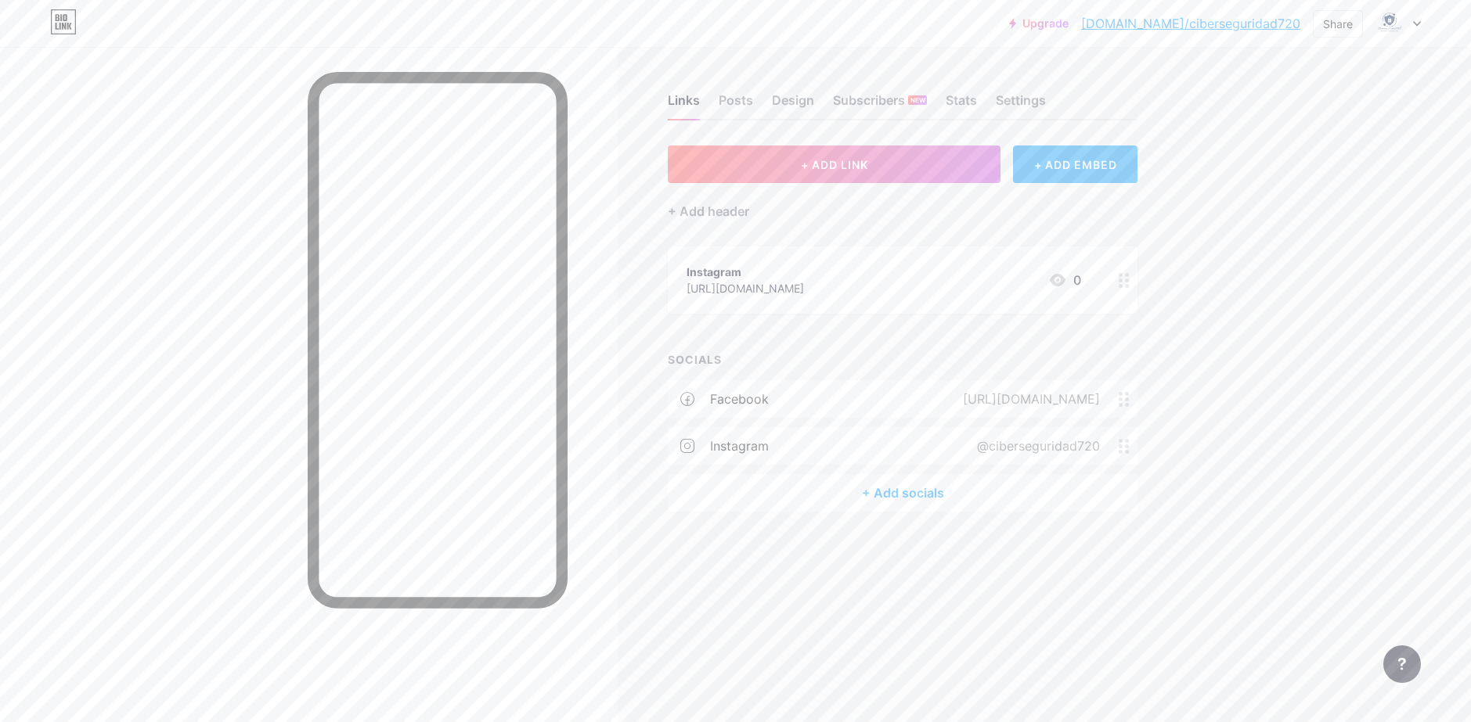
click at [1114, 284] on div at bounding box center [1124, 280] width 27 height 67
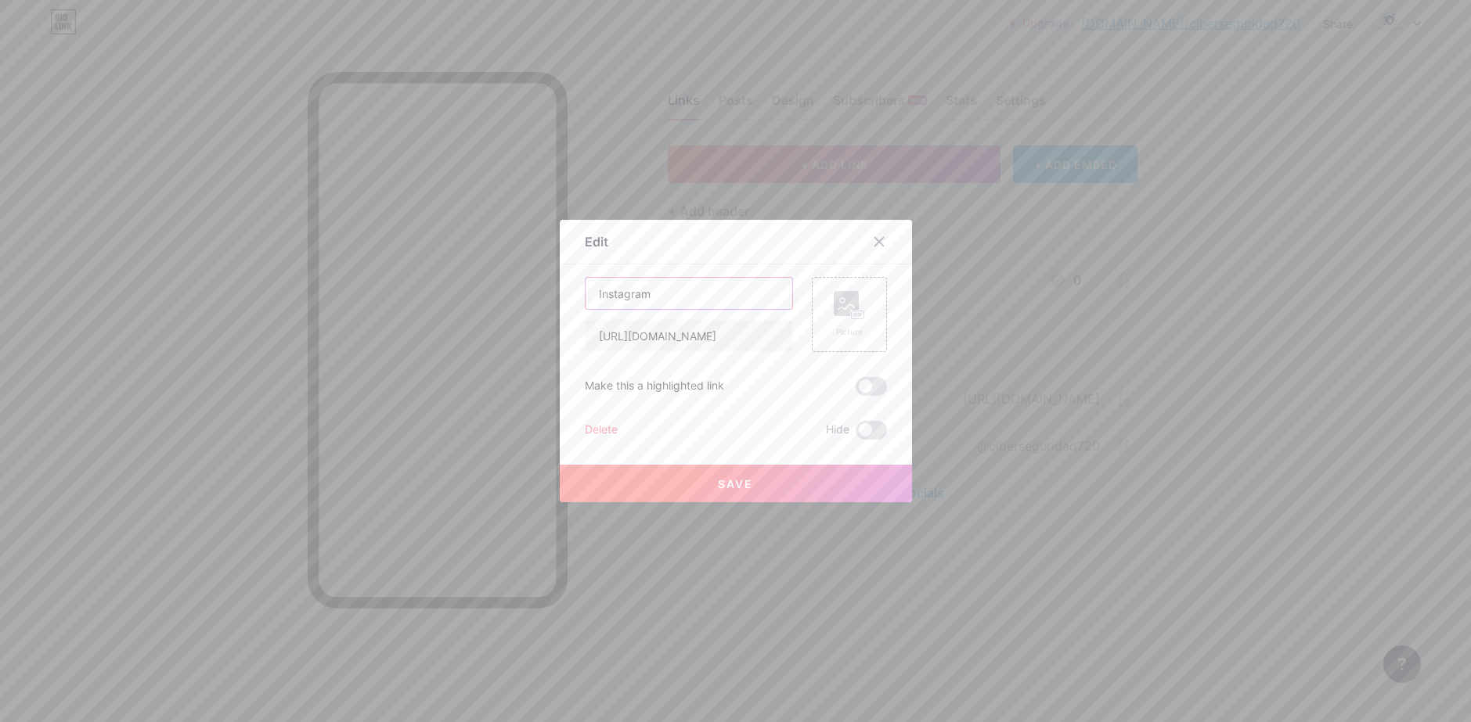
click at [676, 294] on input "Instagram" at bounding box center [688, 293] width 207 height 31
type input "Pagina web"
click at [675, 338] on input "[URL][DOMAIN_NAME]" at bounding box center [688, 335] width 207 height 31
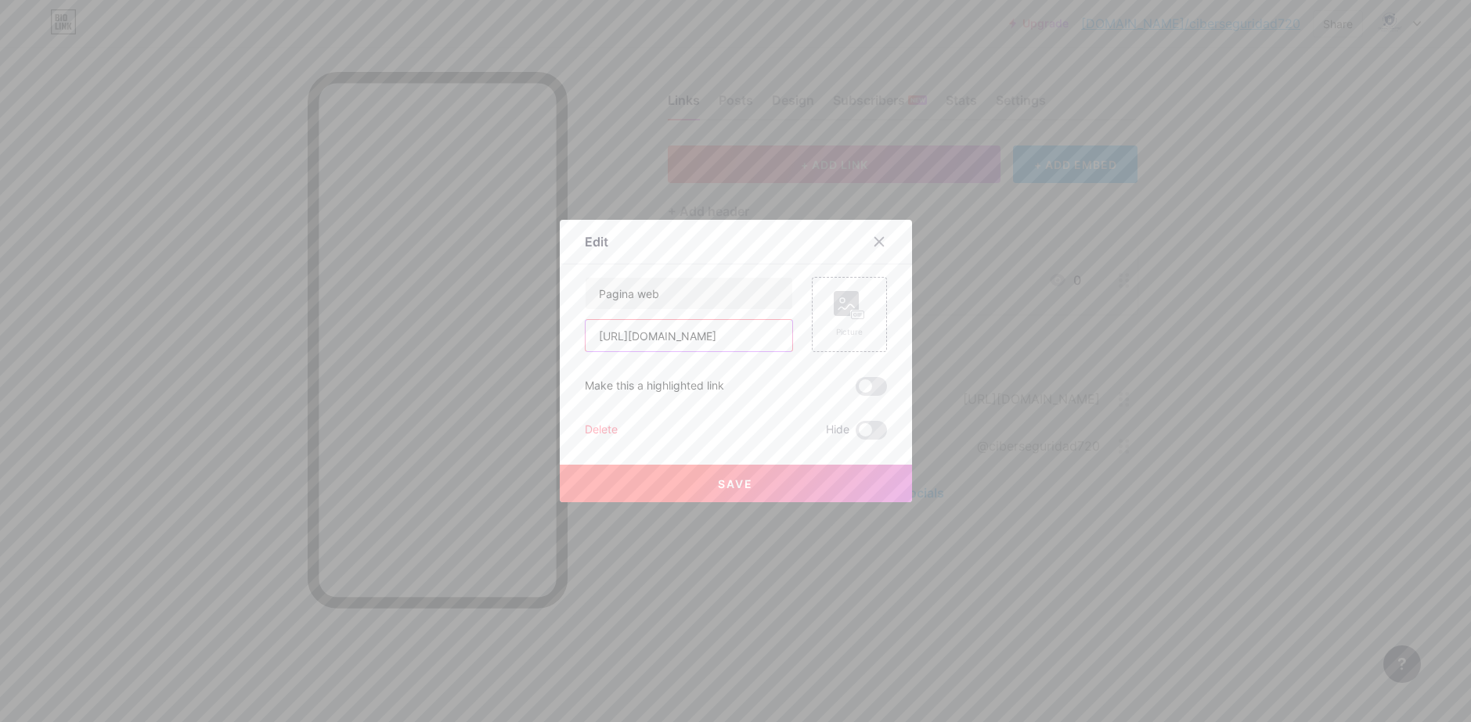
click at [675, 338] on input "[URL][DOMAIN_NAME]" at bounding box center [688, 335] width 207 height 31
paste input "[DOMAIN_NAME]"
type input "[URL][DOMAIN_NAME]"
click at [869, 391] on span at bounding box center [870, 386] width 31 height 19
click at [855, 391] on input "checkbox" at bounding box center [855, 391] width 0 height 0
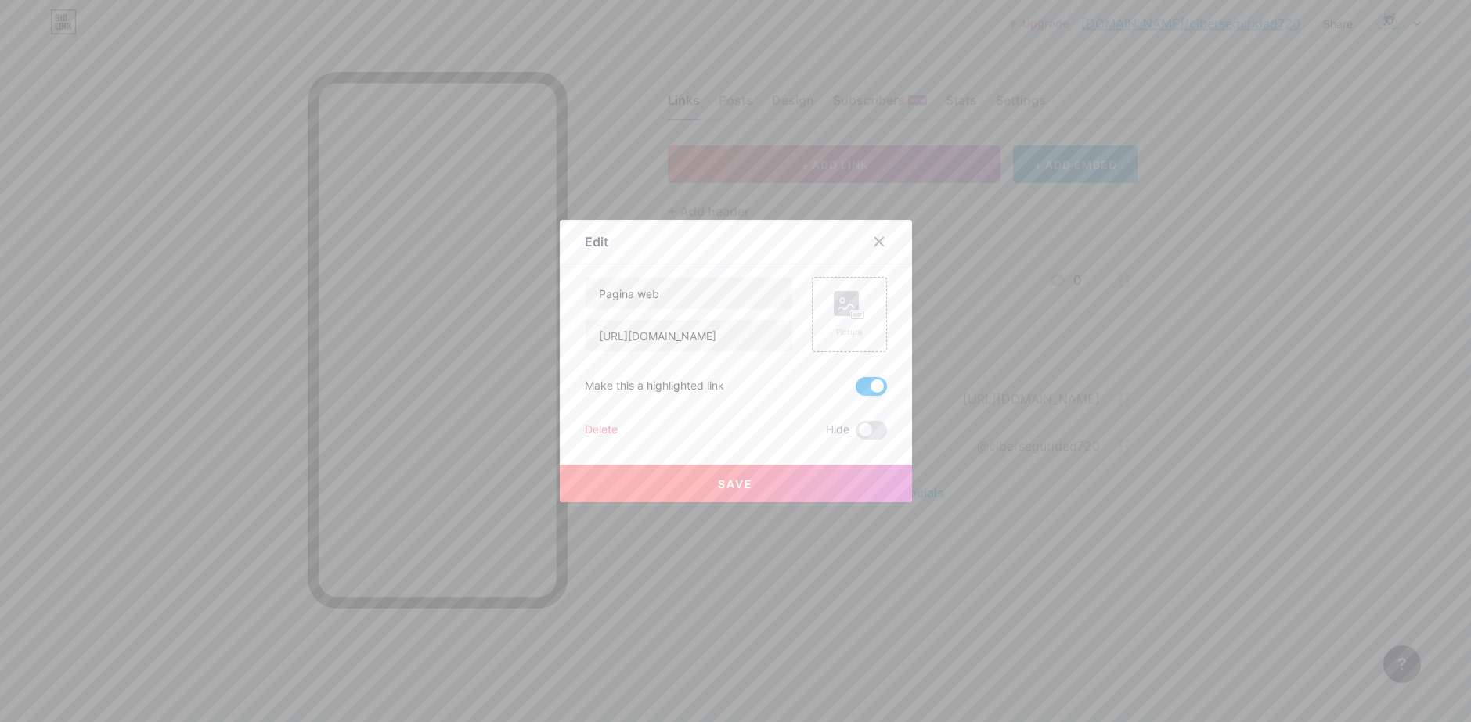
click at [798, 471] on button "Save" at bounding box center [736, 484] width 352 height 38
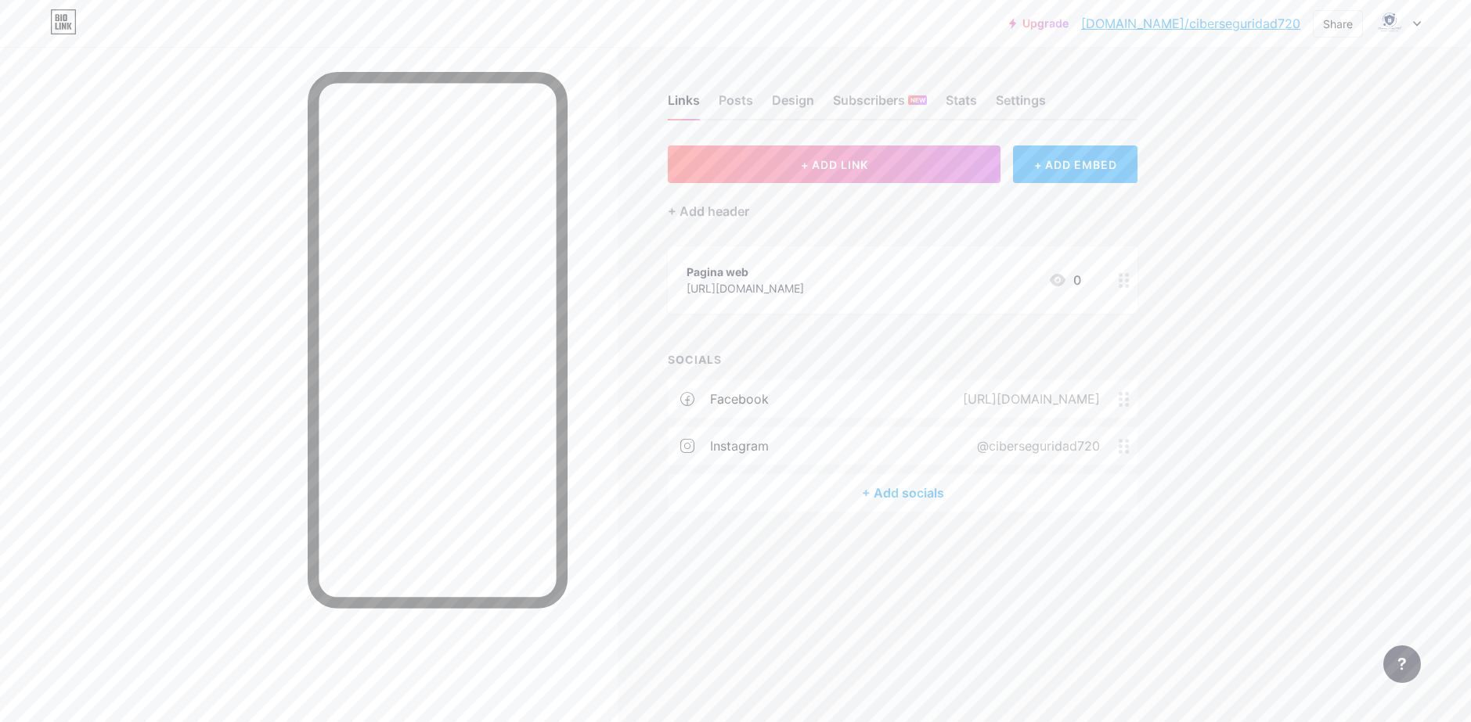
click at [853, 483] on div "+ Add socials" at bounding box center [903, 493] width 470 height 38
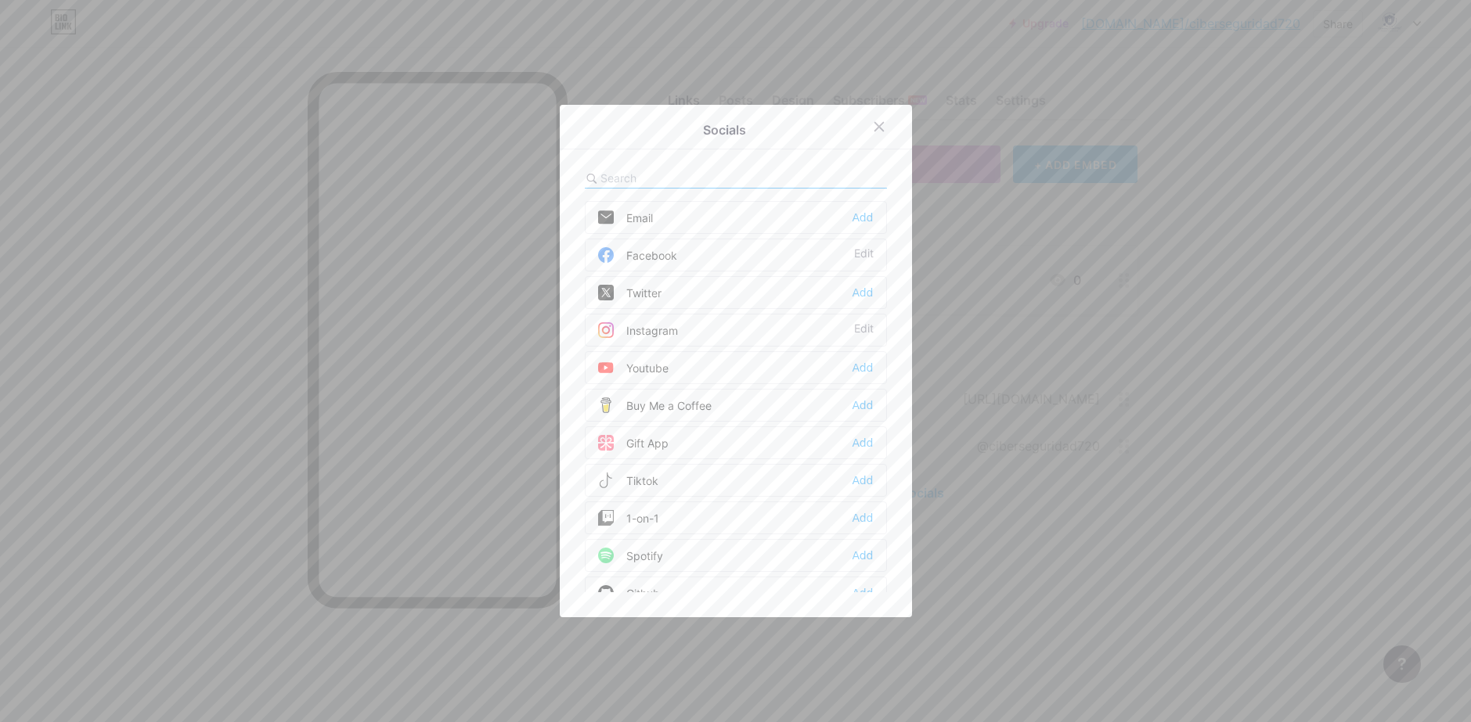
click at [687, 182] on input "text" at bounding box center [686, 178] width 173 height 16
type input "lin"
click at [704, 219] on div "Linkedin Add" at bounding box center [736, 217] width 302 height 33
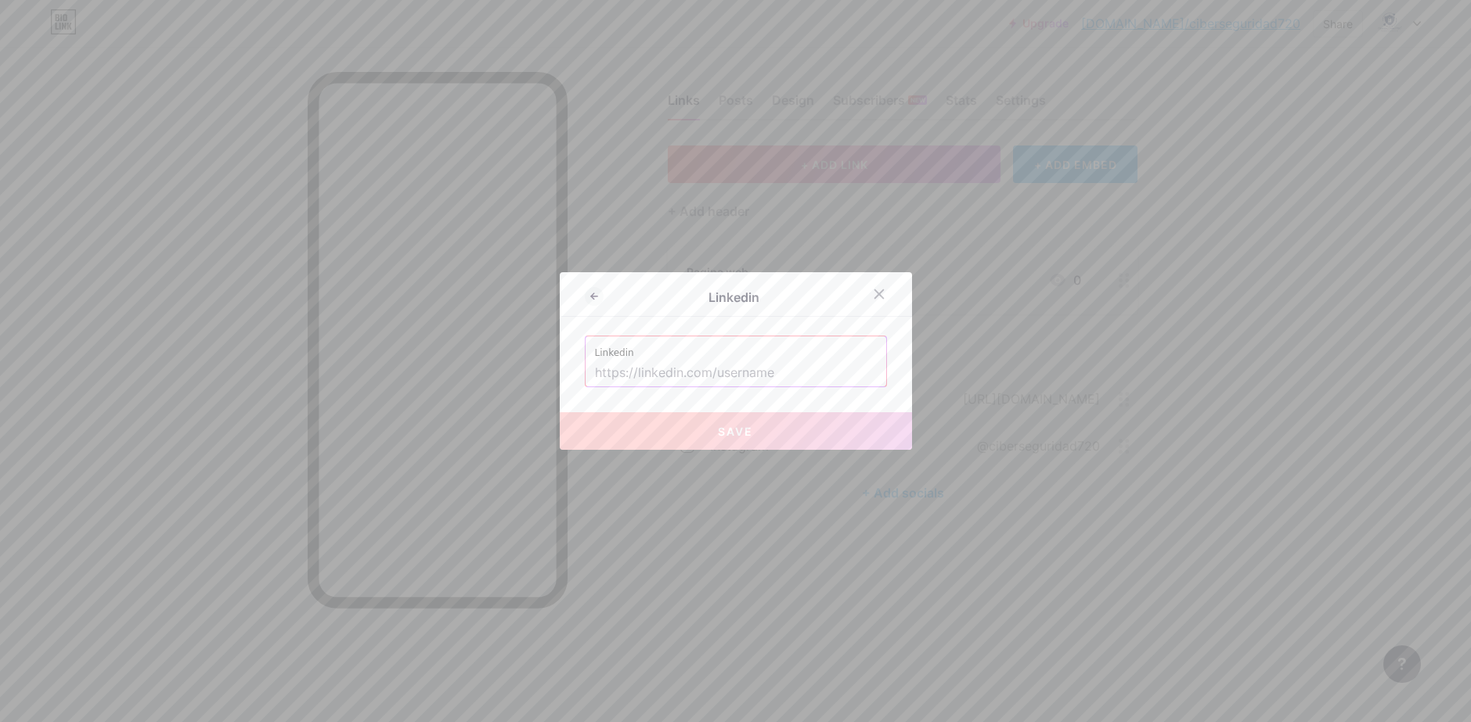
click at [729, 373] on input "text" at bounding box center [736, 373] width 282 height 27
paste input "[URL][DOMAIN_NAME]"
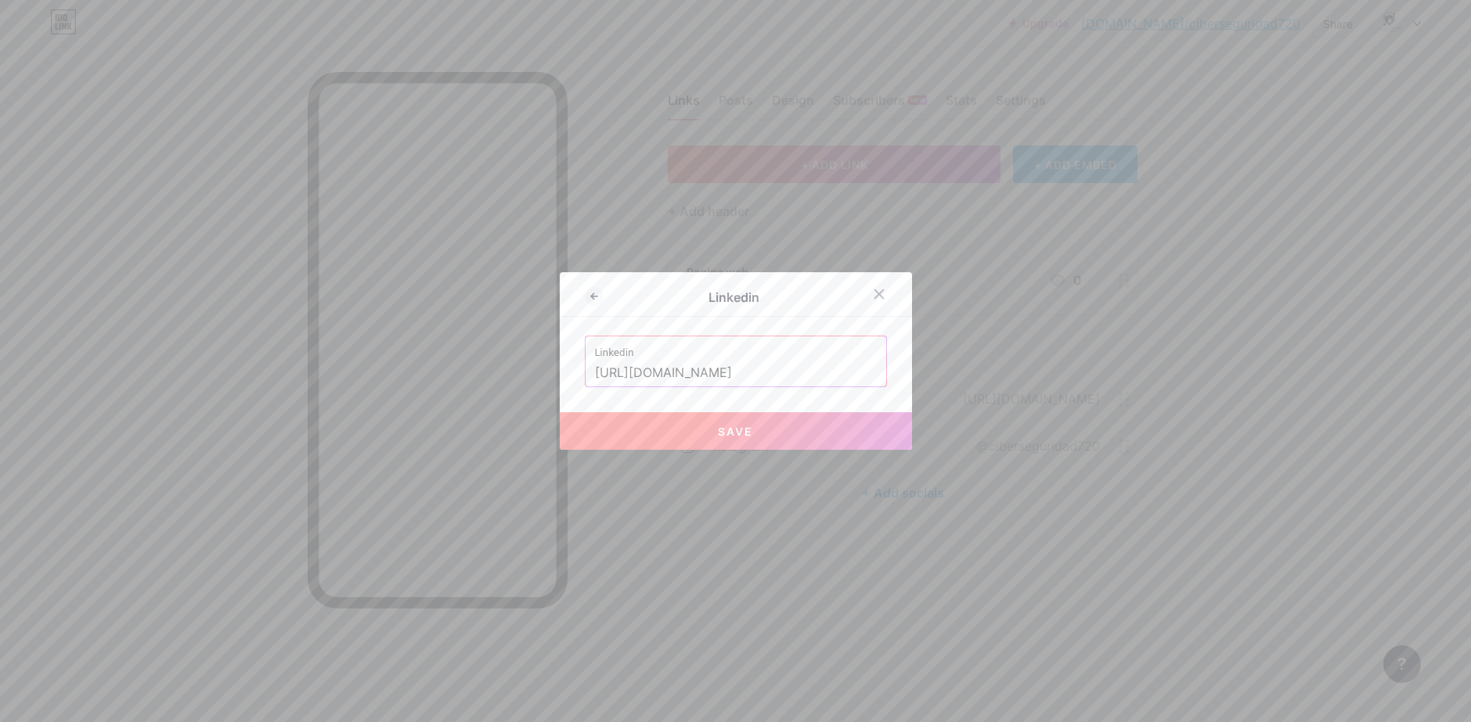
type input "[URL][DOMAIN_NAME]"
click at [771, 430] on button "Save" at bounding box center [736, 431] width 352 height 38
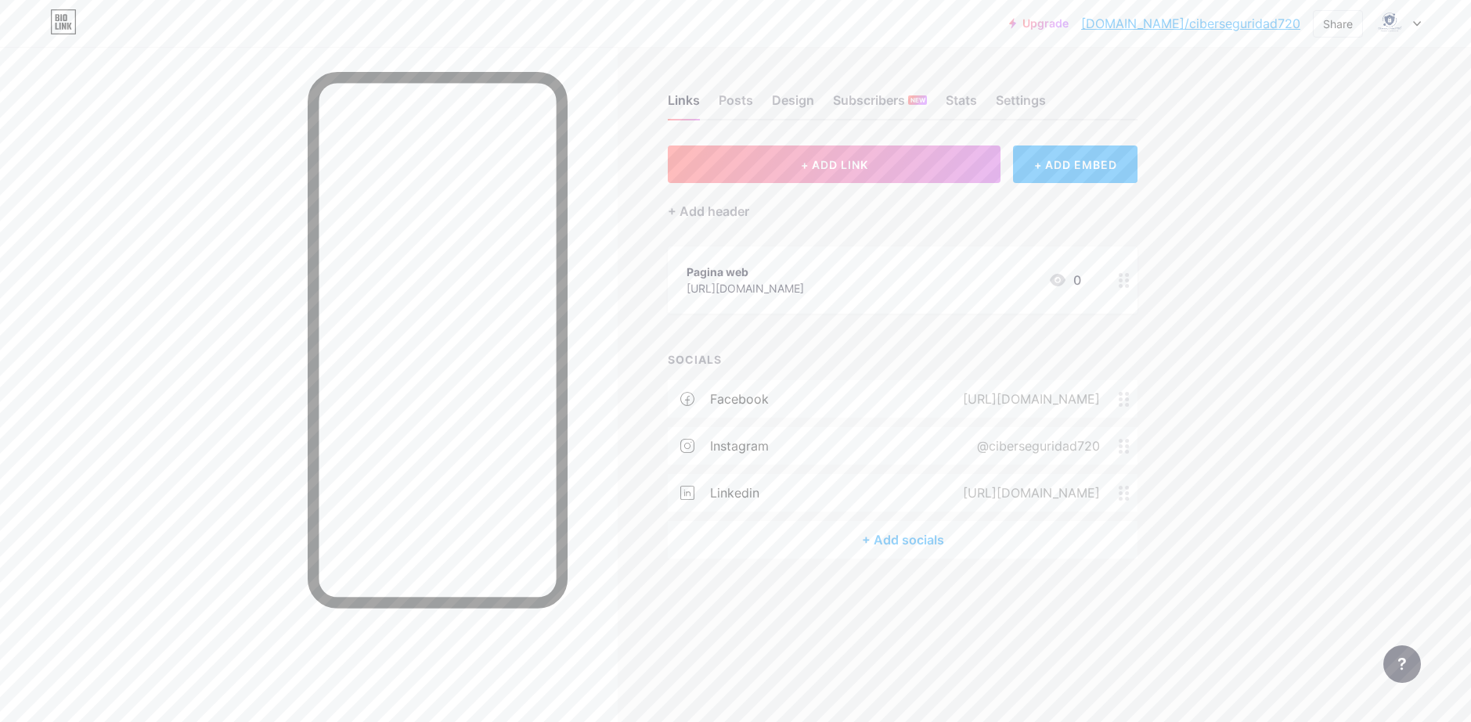
click at [908, 545] on div "+ Add socials" at bounding box center [903, 540] width 470 height 38
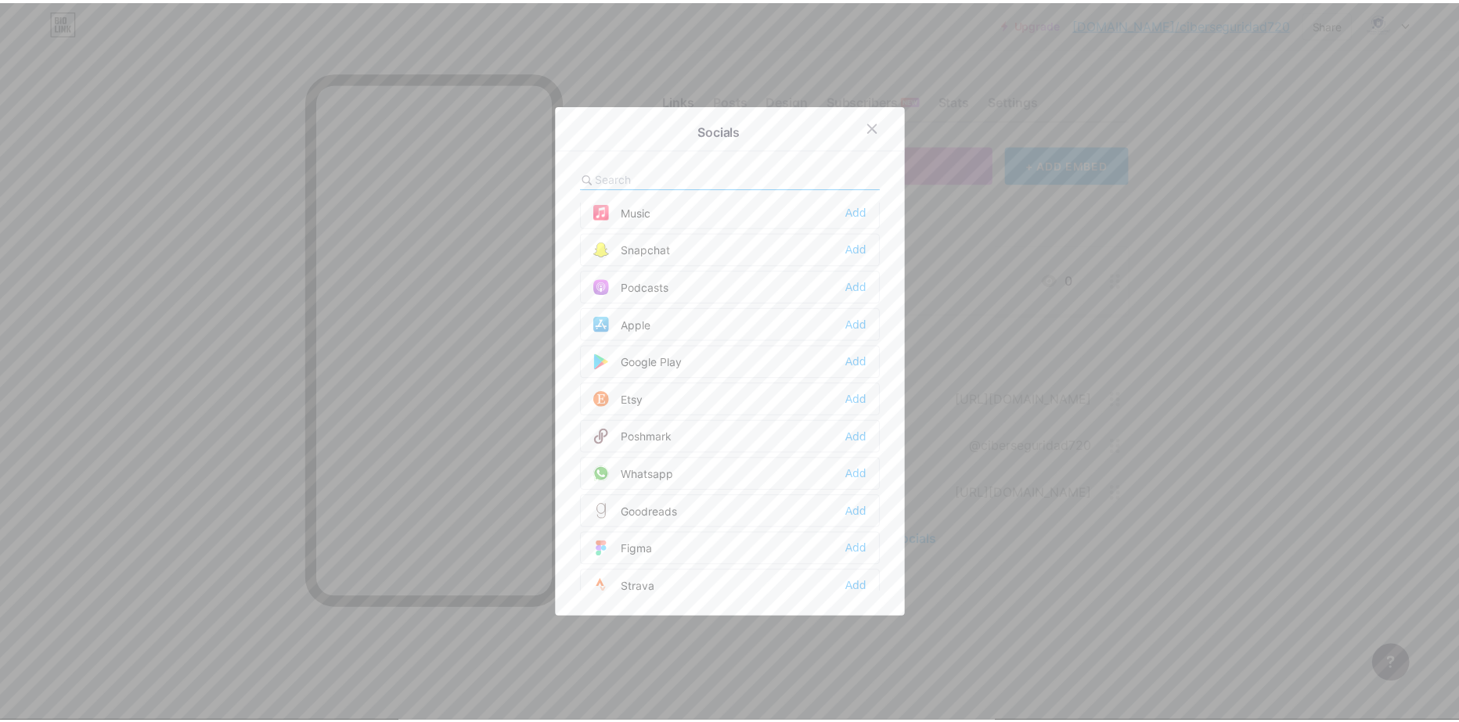
scroll to position [1252, 0]
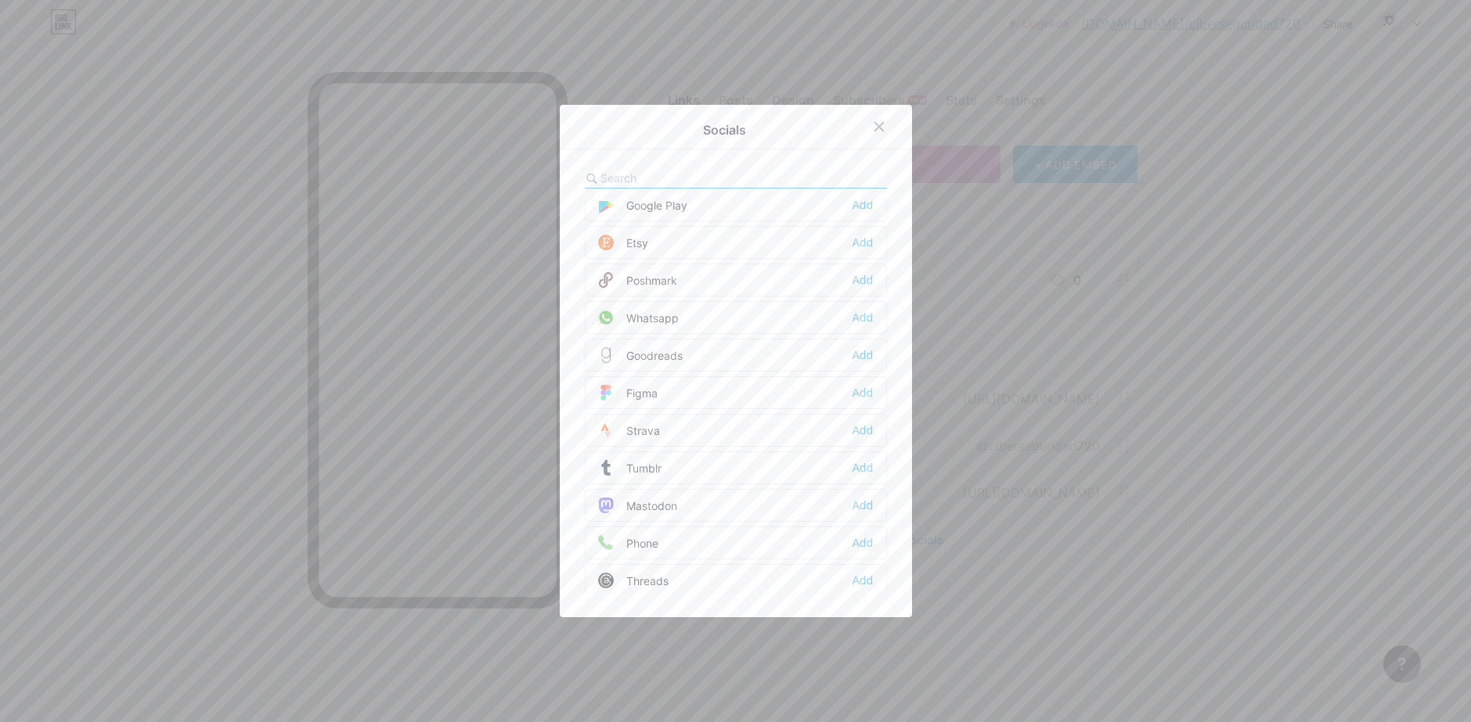
click at [677, 324] on div "Whatsapp Add" at bounding box center [736, 317] width 302 height 33
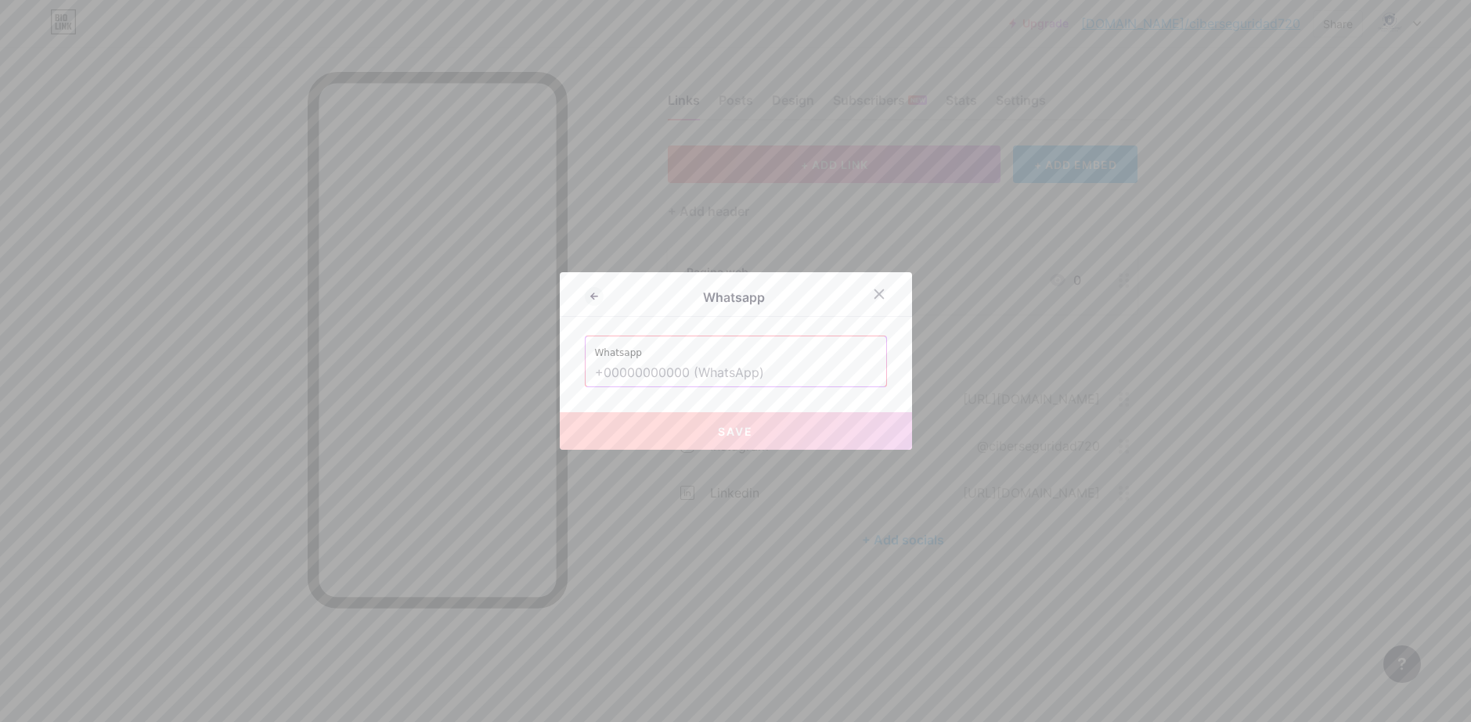
click at [690, 369] on input "text" at bounding box center [736, 373] width 282 height 27
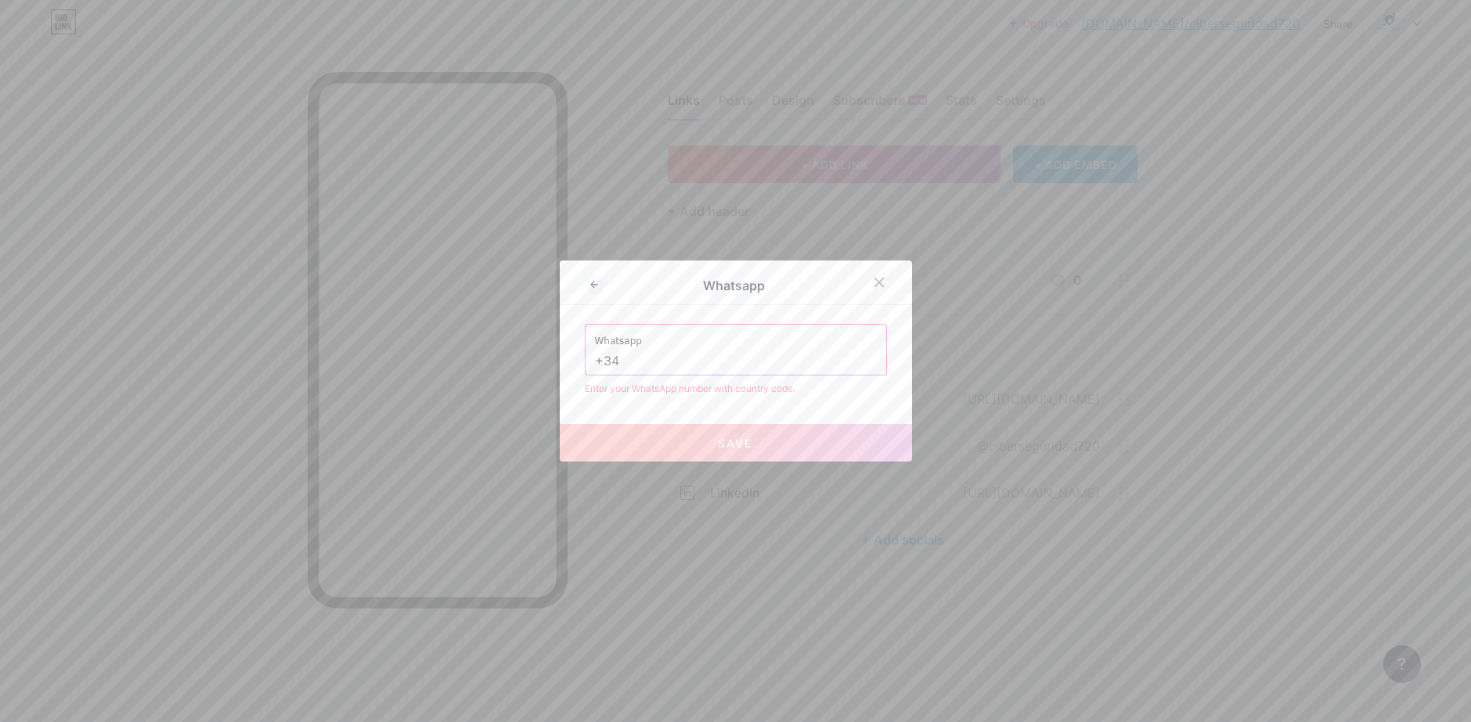
type input "+34"
click at [1208, 181] on div at bounding box center [735, 361] width 1471 height 722
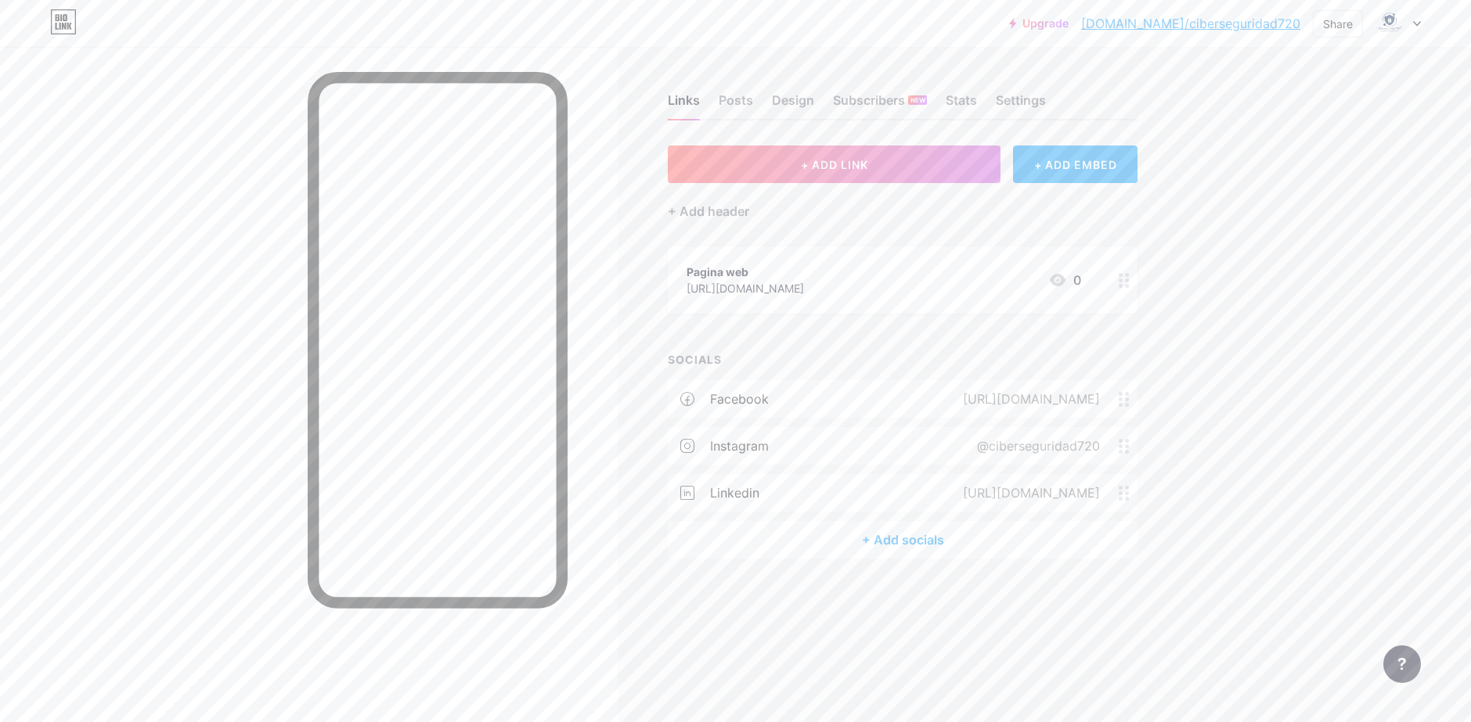
click at [827, 539] on div "+ Add socials" at bounding box center [903, 540] width 470 height 38
click at [731, 185] on input "text" at bounding box center [686, 178] width 173 height 16
type input "e"
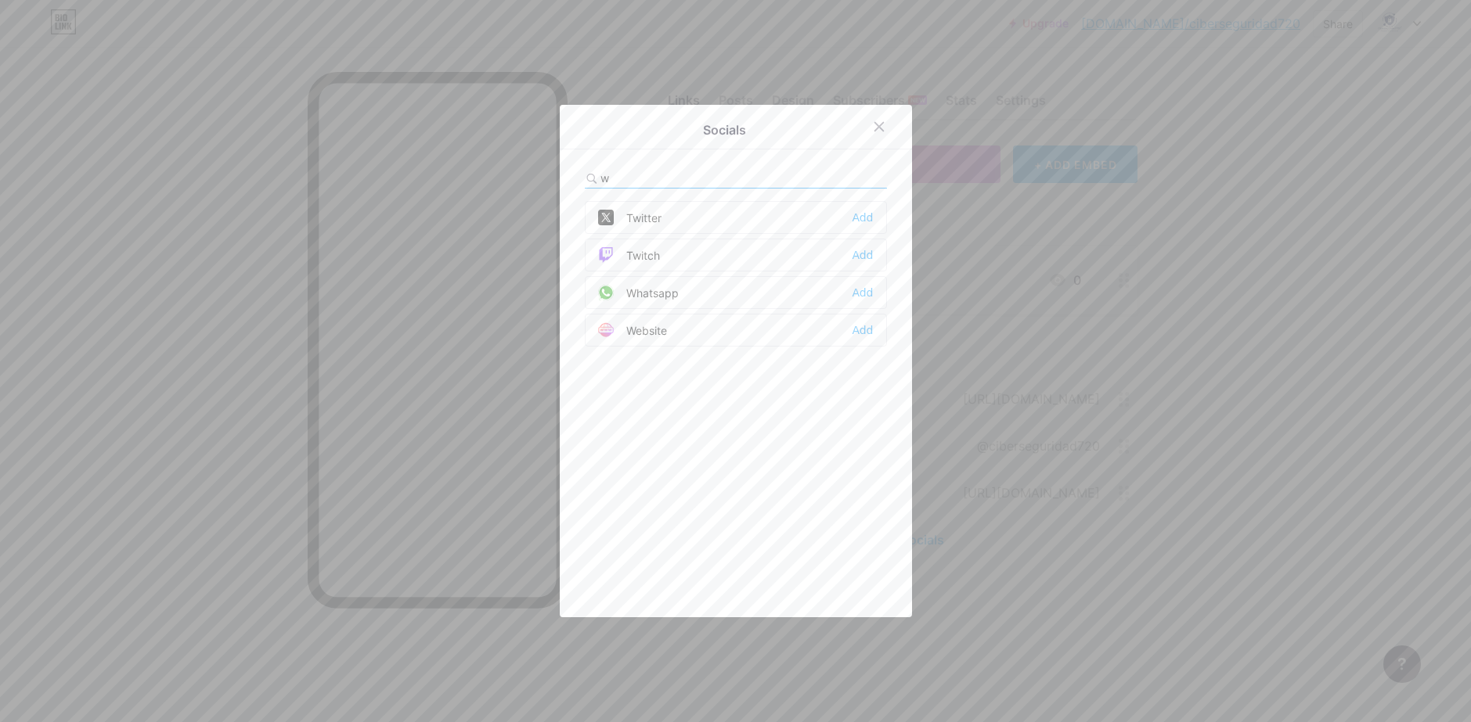
type input "w"
click at [690, 286] on div "Whatsapp Add" at bounding box center [736, 292] width 302 height 33
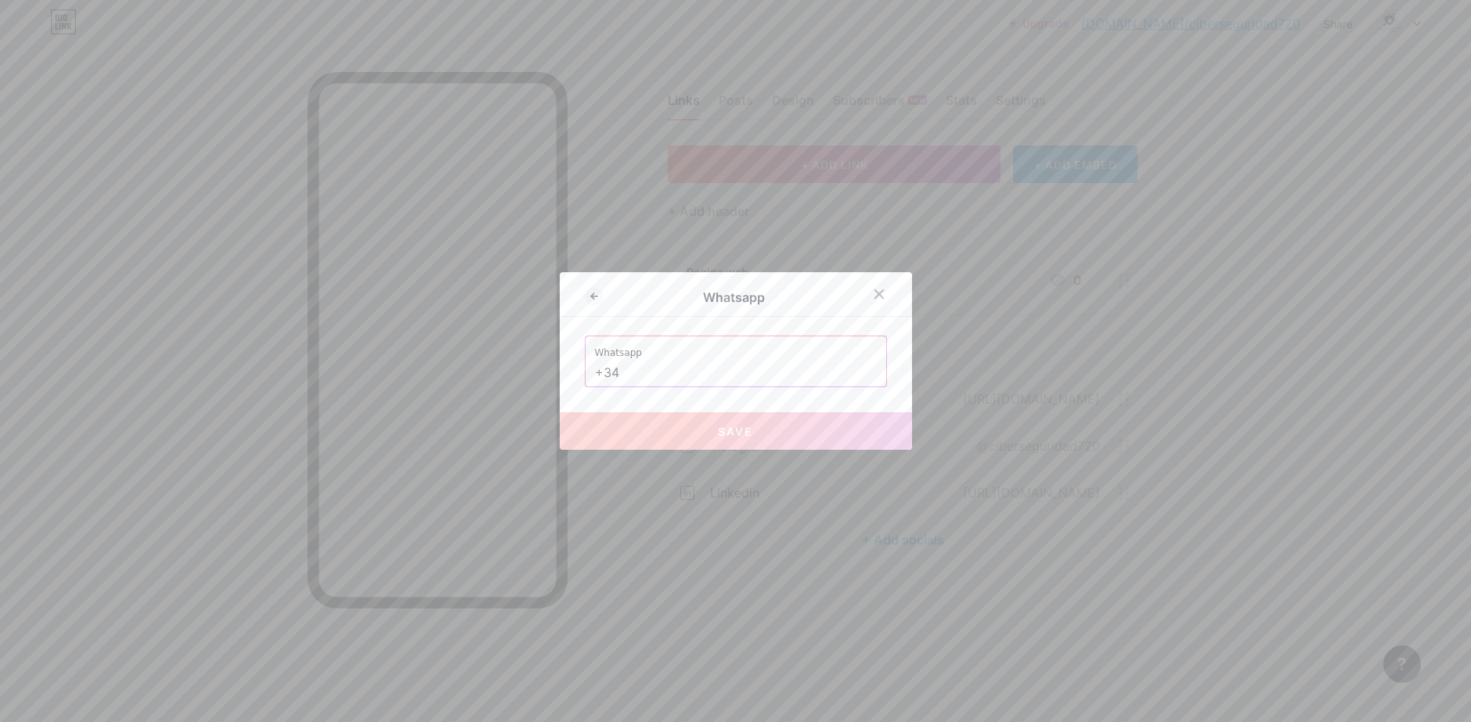
click at [700, 374] on input "+34" at bounding box center [736, 373] width 282 height 27
paste input "624278533"
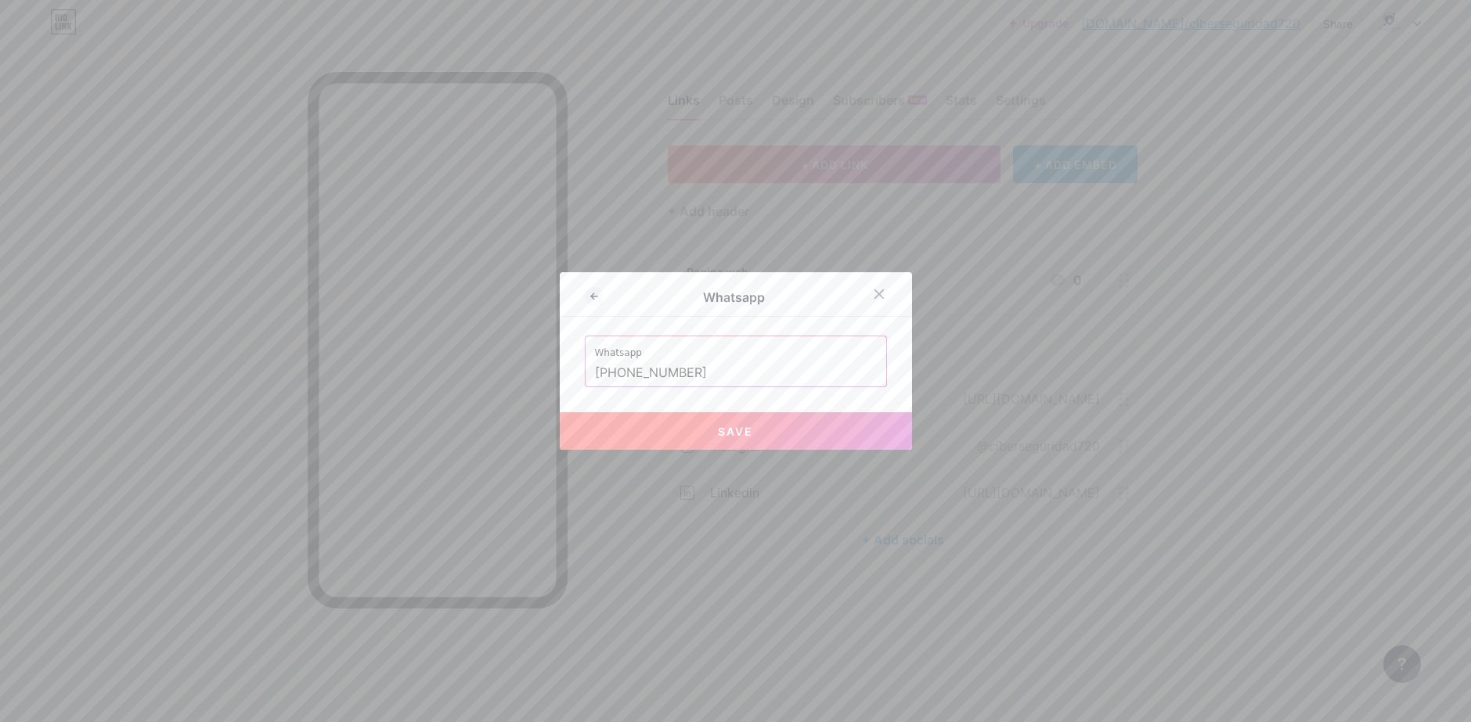
click at [718, 431] on span "Save" at bounding box center [735, 431] width 35 height 13
type input "[URL][DOMAIN_NAME][PHONE_NUMBER]"
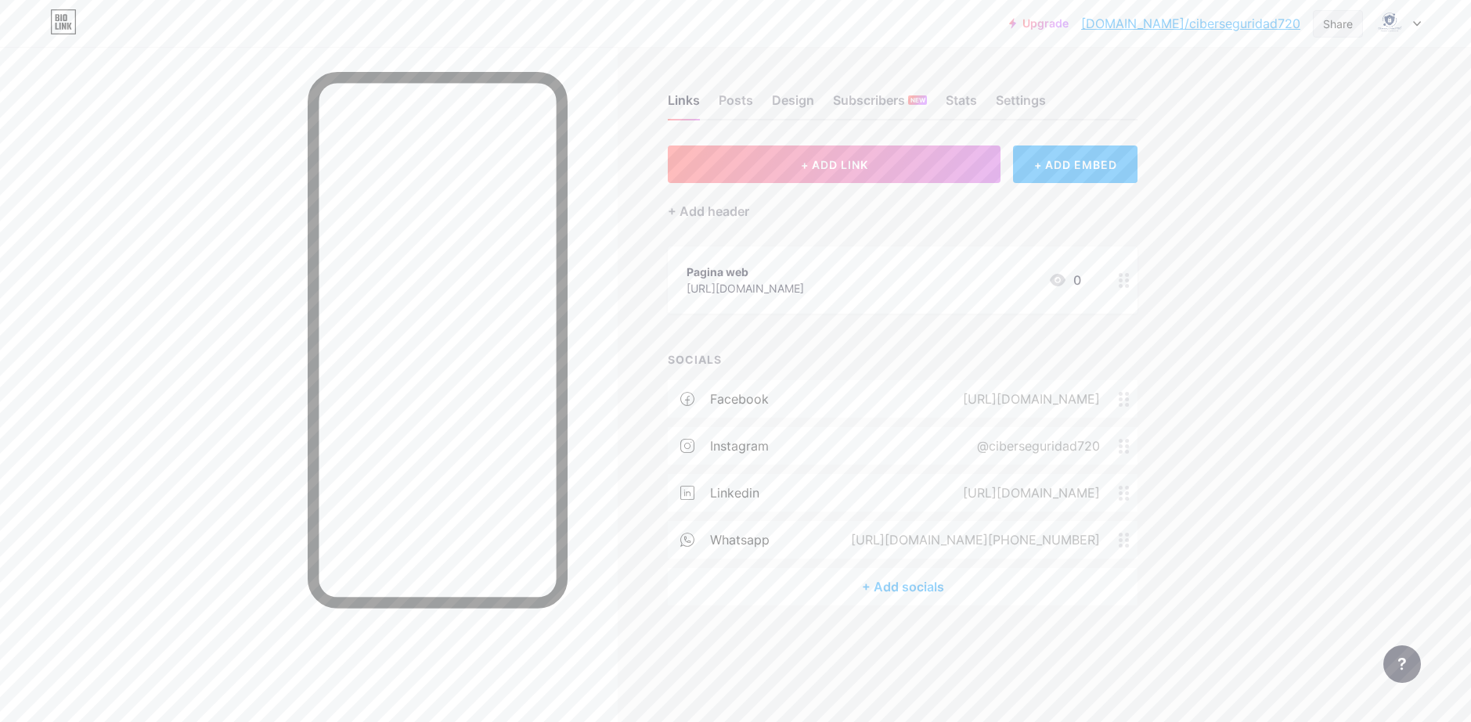
click at [1326, 27] on div "Share" at bounding box center [1338, 24] width 30 height 16
click at [1224, 75] on div "Copy link" at bounding box center [1208, 80] width 58 height 19
click at [1312, 279] on div "Upgrade [DOMAIN_NAME]/cibers... [DOMAIN_NAME]/ciberseguridad720 Share Copy link…" at bounding box center [735, 361] width 1471 height 722
click at [1021, 106] on div "Settings" at bounding box center [1021, 105] width 50 height 28
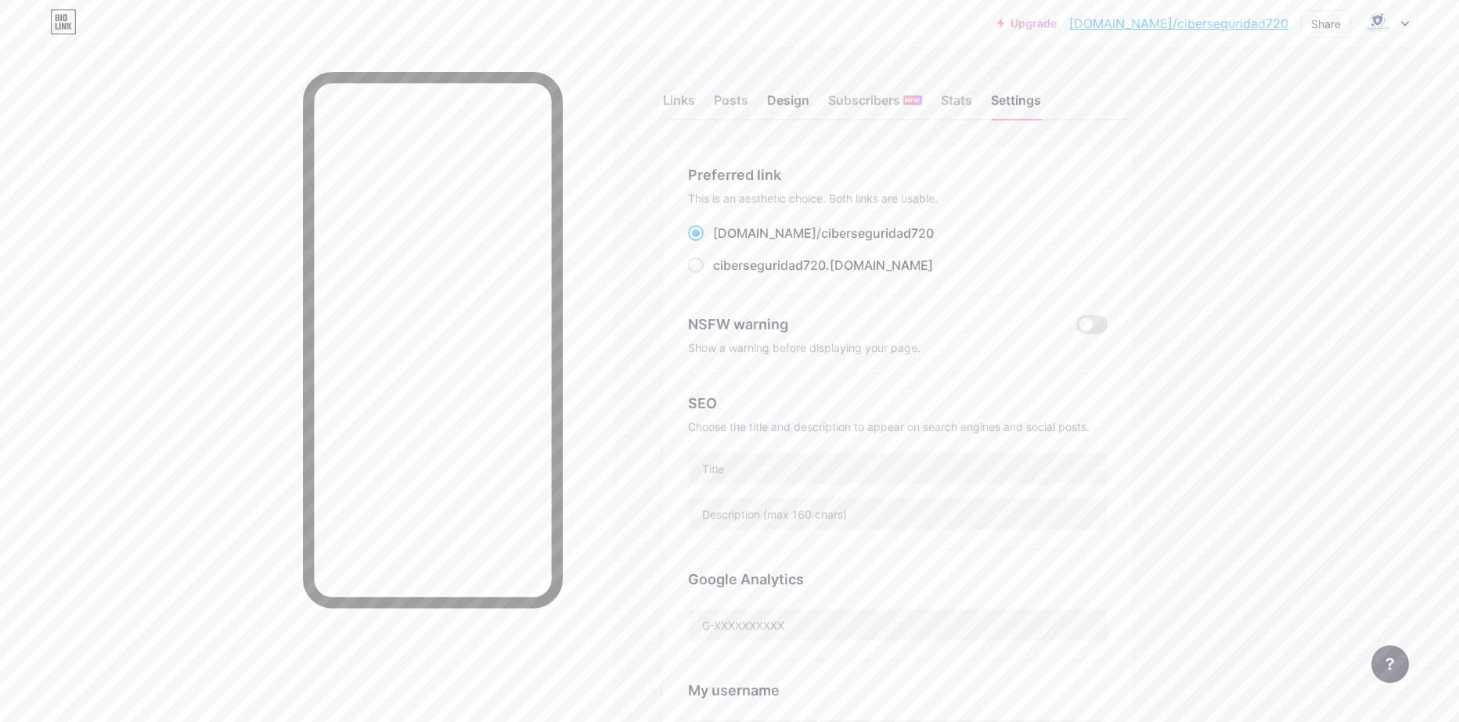
click at [796, 96] on div "Design" at bounding box center [788, 105] width 42 height 28
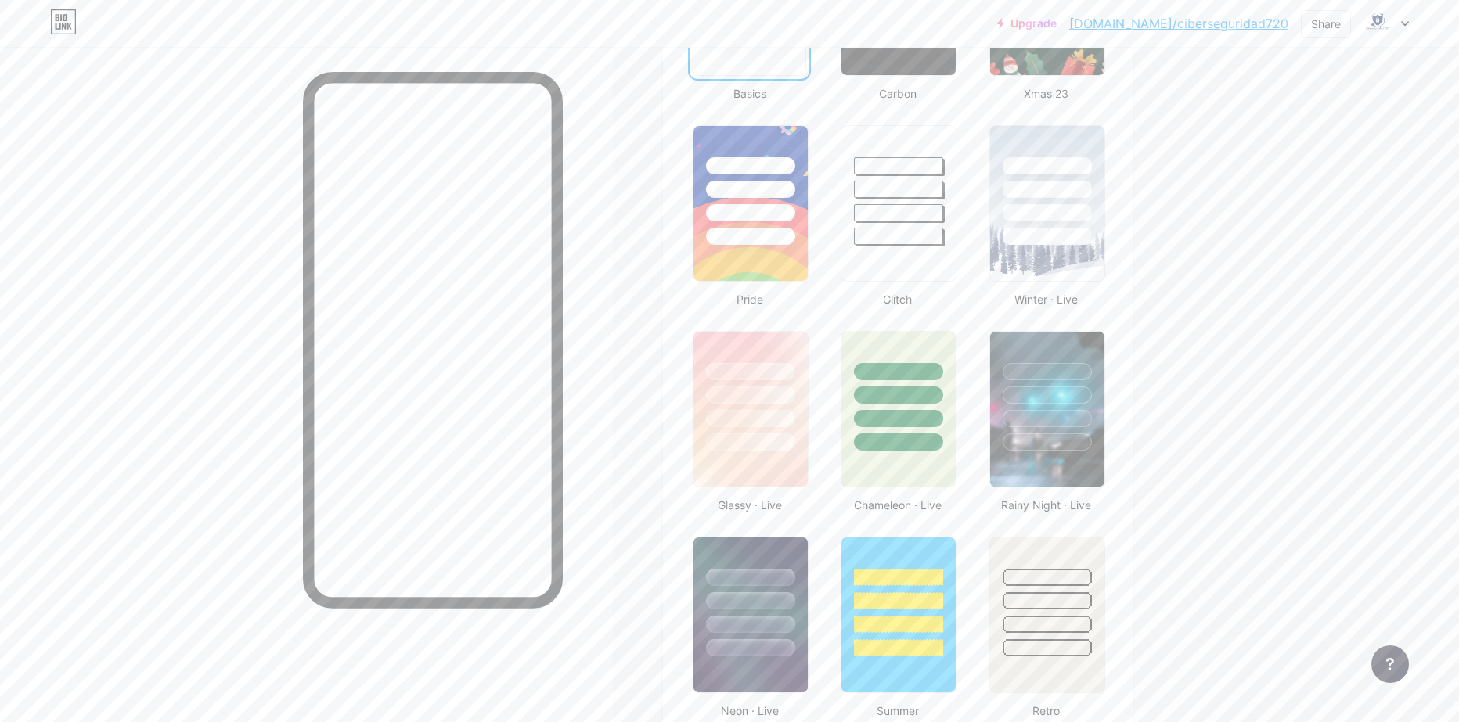
scroll to position [704, 0]
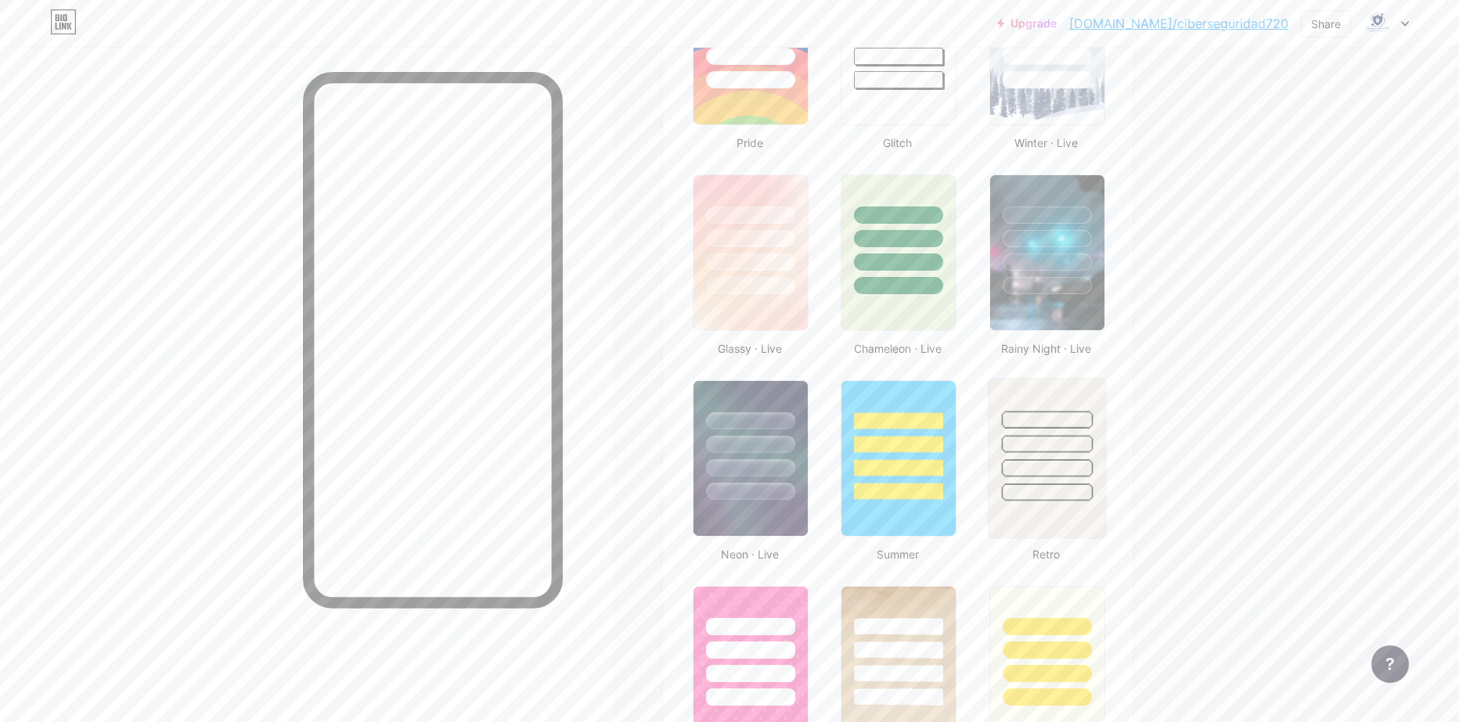
click at [1043, 454] on div at bounding box center [1046, 440] width 117 height 123
click at [780, 485] on div at bounding box center [750, 493] width 92 height 18
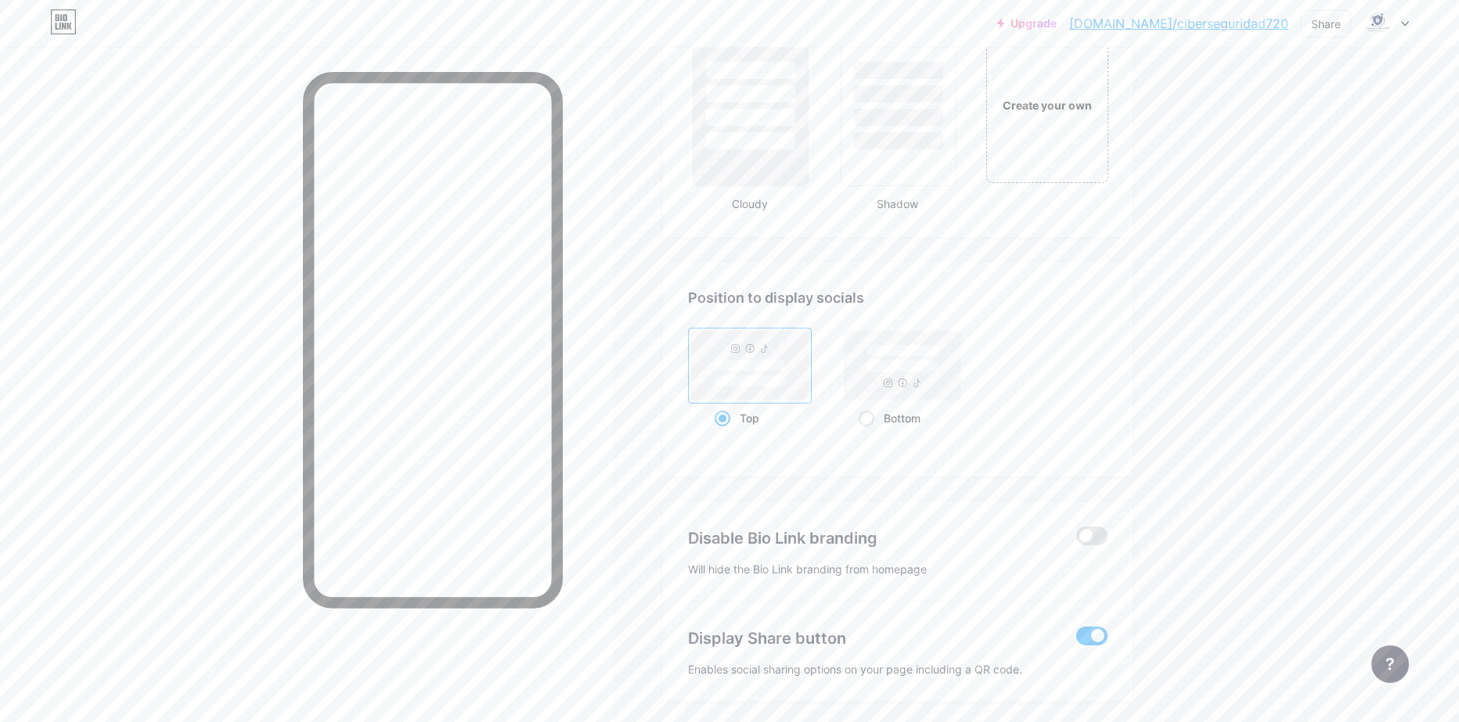
scroll to position [1936, 0]
